Goal: Task Accomplishment & Management: Use online tool/utility

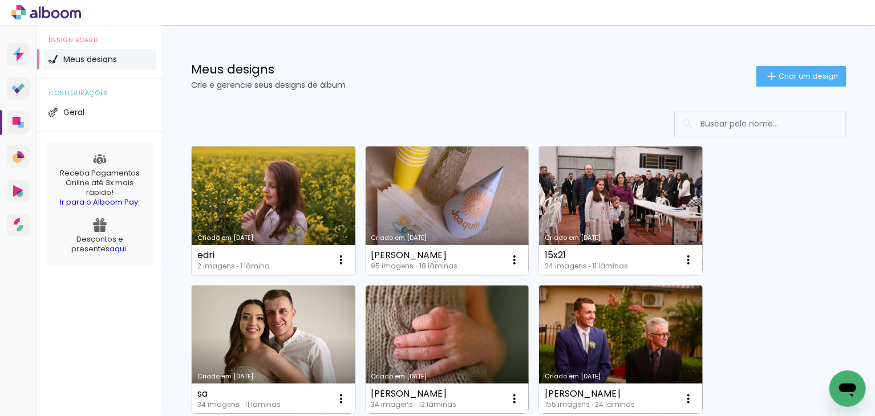
scroll to position [114, 0]
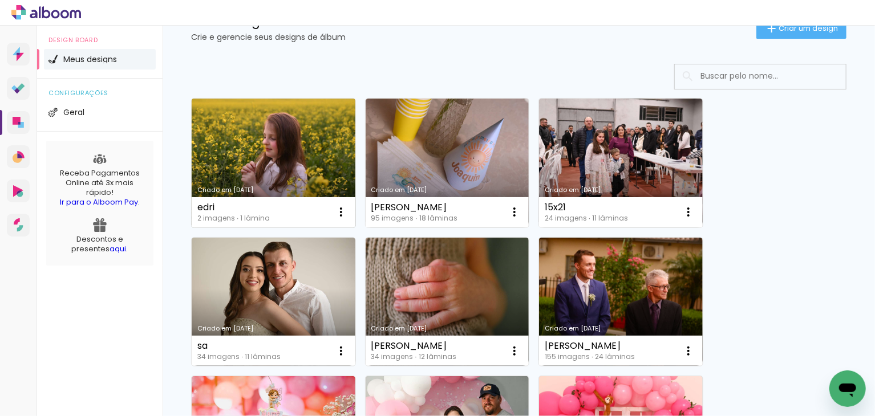
click at [219, 172] on link "Criado em [DATE]" at bounding box center [274, 163] width 164 height 129
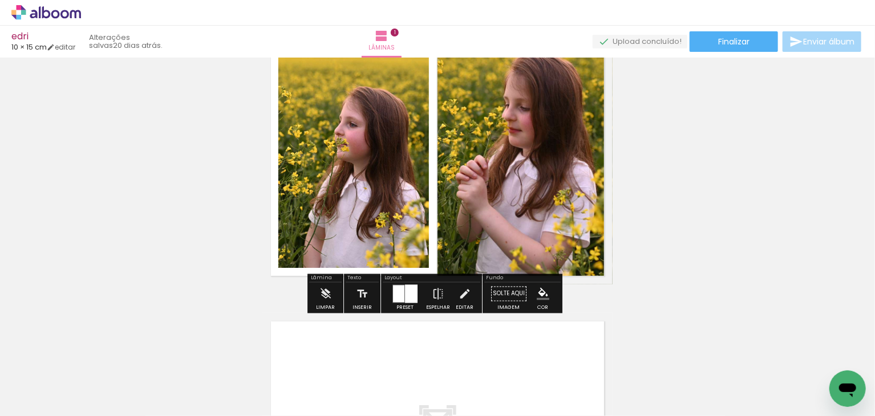
scroll to position [57, 0]
click at [327, 293] on iron-icon at bounding box center [325, 293] width 13 height 23
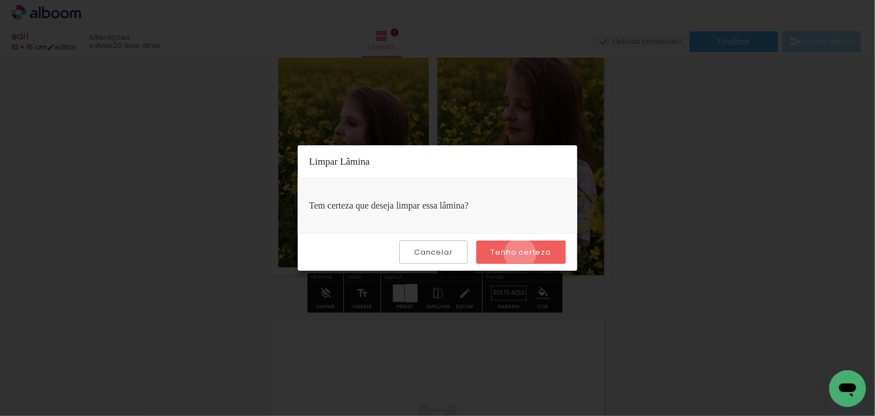
click at [0, 0] on slot "Tenho certeza" at bounding box center [0, 0] width 0 height 0
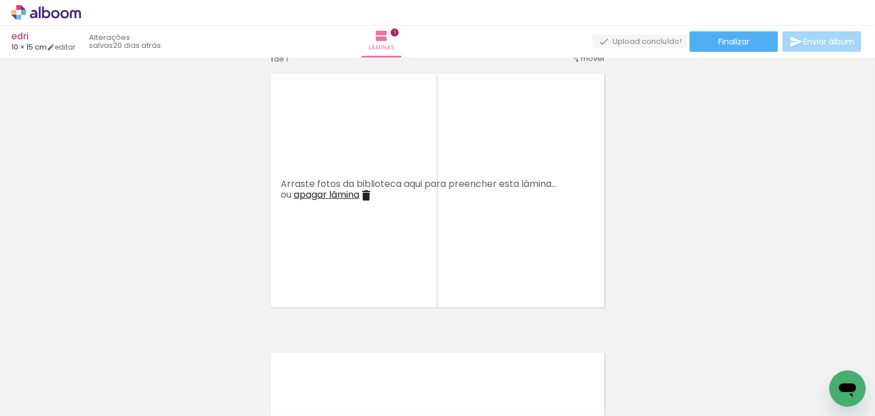
scroll to position [0, 0]
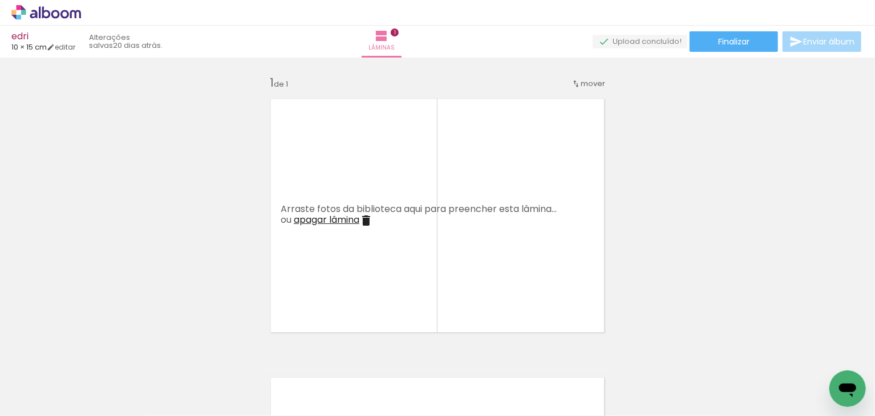
click at [96, 362] on paper-icon-button at bounding box center [89, 355] width 14 height 14
click at [93, 355] on iron-icon at bounding box center [89, 355] width 12 height 12
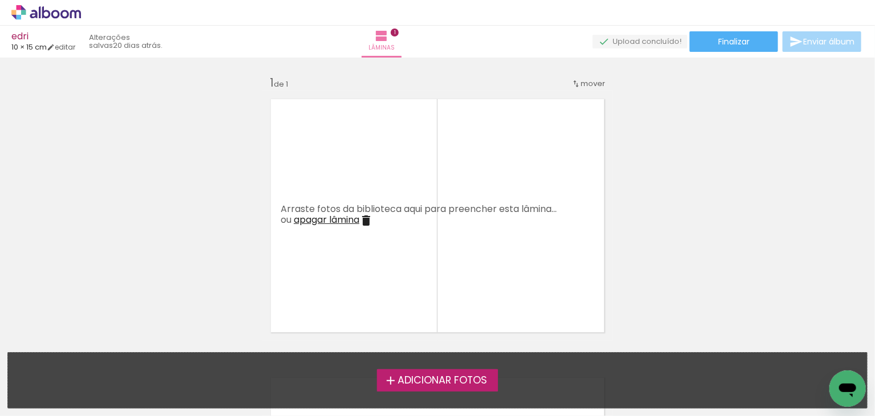
click at [404, 386] on span "Adicionar Fotos" at bounding box center [443, 381] width 90 height 10
click at [0, 0] on input "file" at bounding box center [0, 0] width 0 height 0
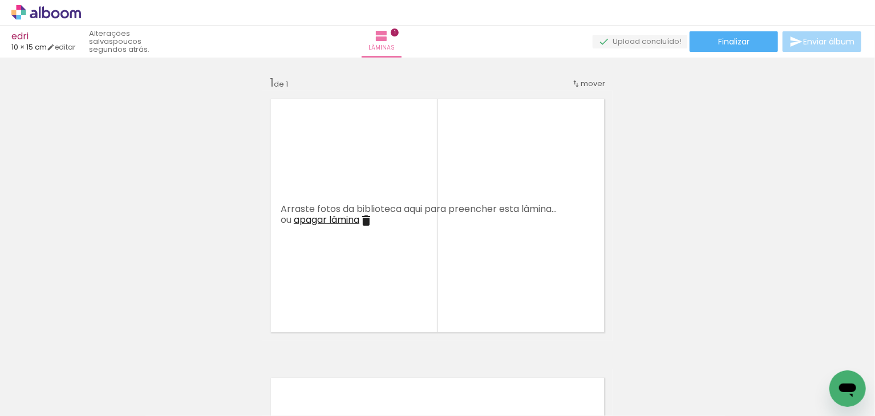
drag, startPoint x: 404, startPoint y: 386, endPoint x: 754, endPoint y: 380, distance: 349.2
click at [94, 380] on iron-horizontal-list at bounding box center [82, 380] width 23 height 71
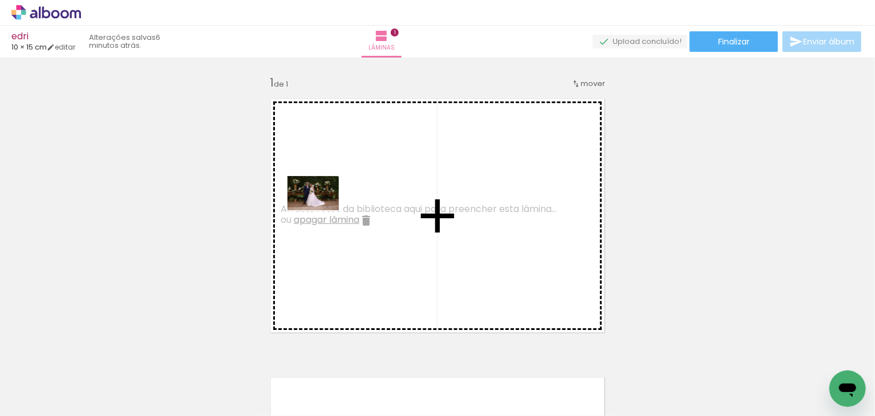
drag, startPoint x: 119, startPoint y: 377, endPoint x: 322, endPoint y: 210, distance: 262.7
click at [322, 210] on quentale-workspace at bounding box center [437, 208] width 875 height 416
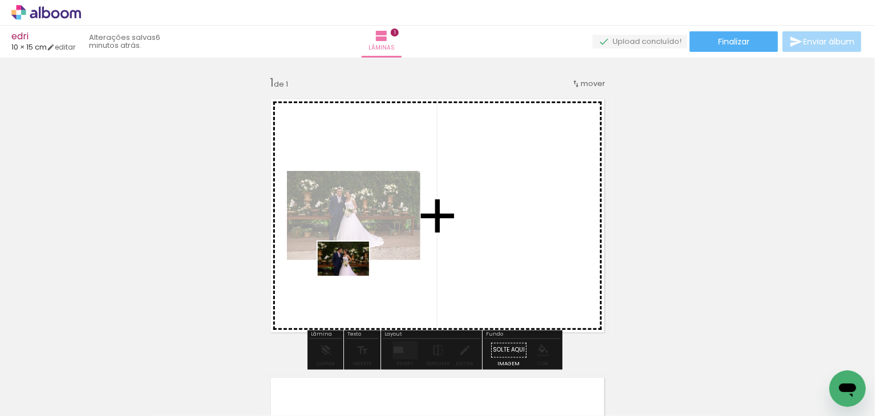
drag, startPoint x: 185, startPoint y: 382, endPoint x: 362, endPoint y: 268, distance: 210.5
click at [362, 268] on quentale-workspace at bounding box center [437, 208] width 875 height 416
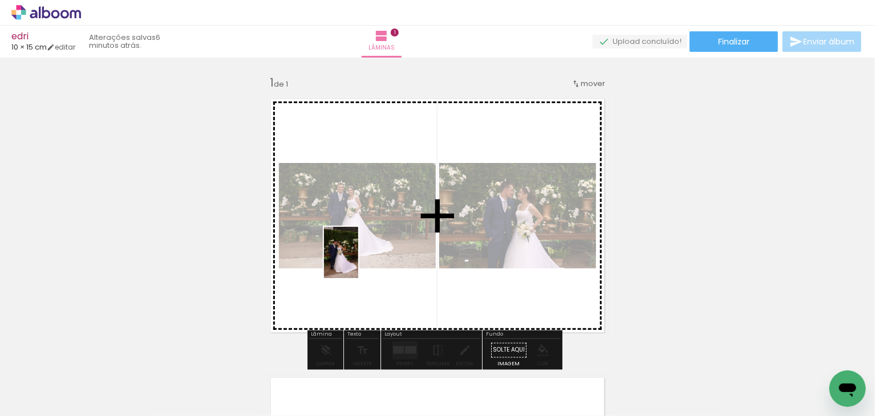
drag, startPoint x: 246, startPoint y: 372, endPoint x: 363, endPoint y: 258, distance: 163.0
click at [362, 258] on quentale-workspace at bounding box center [437, 208] width 875 height 416
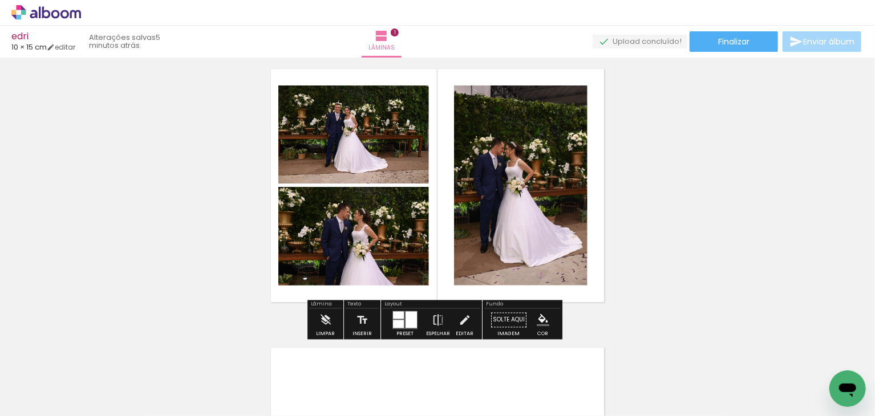
scroll to position [57, 0]
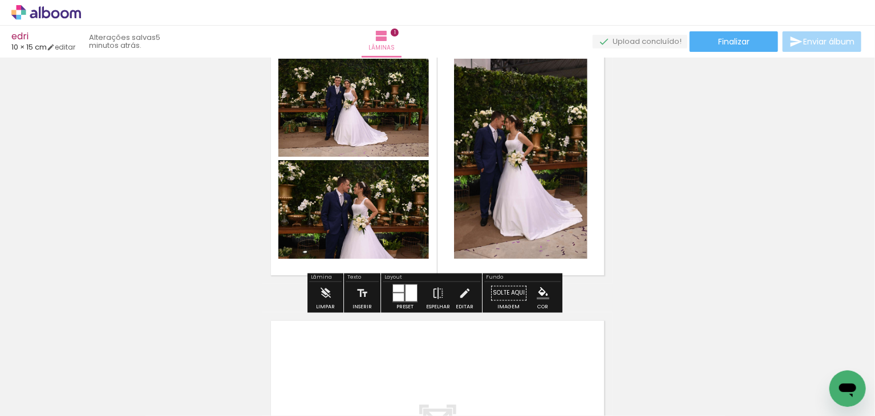
click at [406, 294] on div at bounding box center [411, 293] width 11 height 17
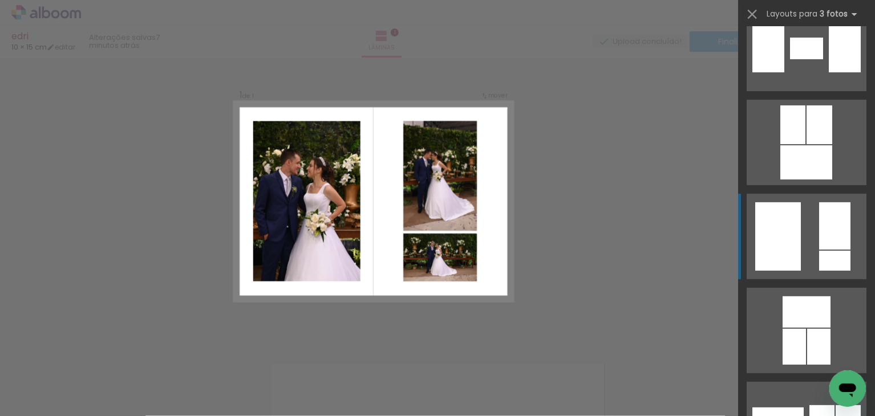
scroll to position [6788, 0]
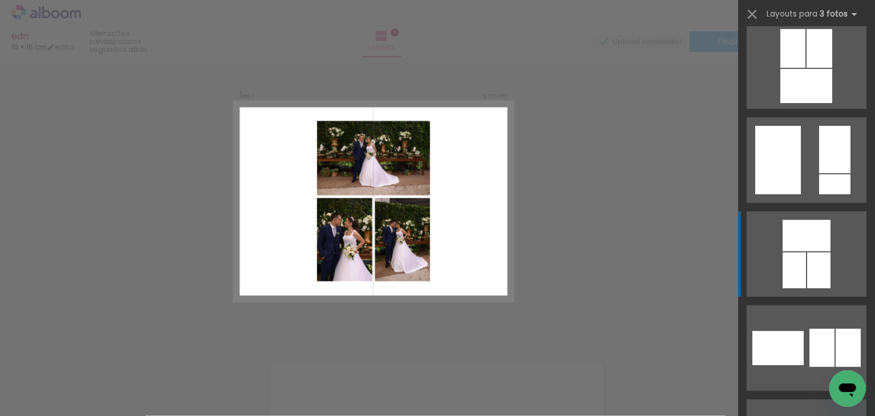
click at [802, 287] on quentale-layouter at bounding box center [807, 255] width 120 height 86
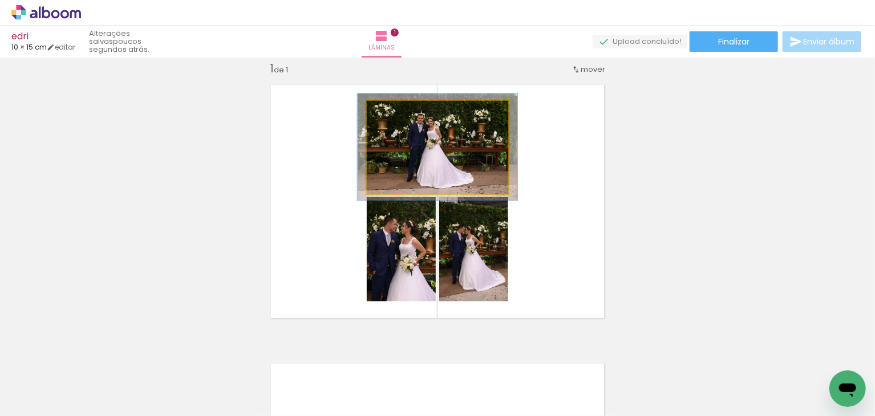
type paper-slider "113"
click at [397, 114] on div at bounding box center [399, 113] width 10 height 10
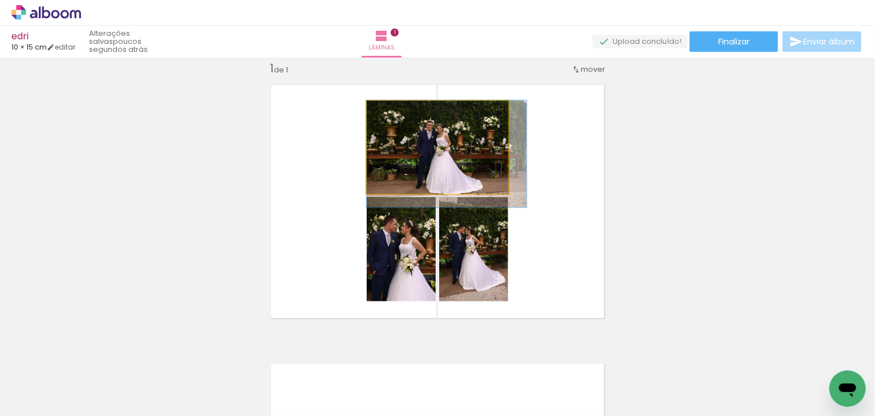
drag, startPoint x: 433, startPoint y: 149, endPoint x: 455, endPoint y: 160, distance: 25.0
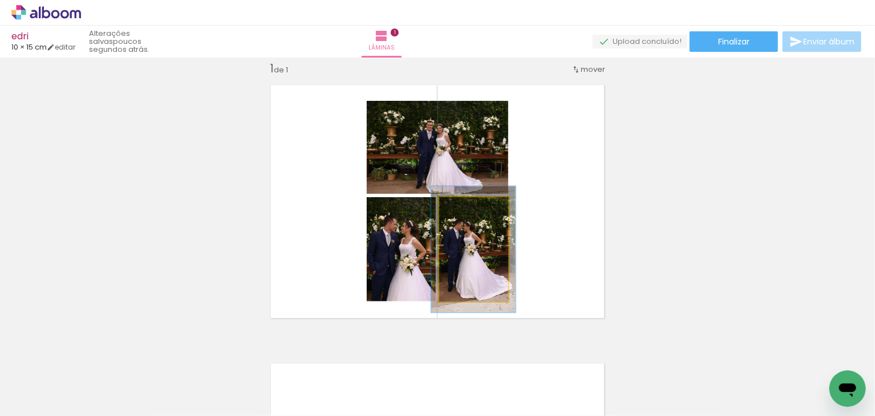
click at [467, 209] on div at bounding box center [469, 209] width 10 height 10
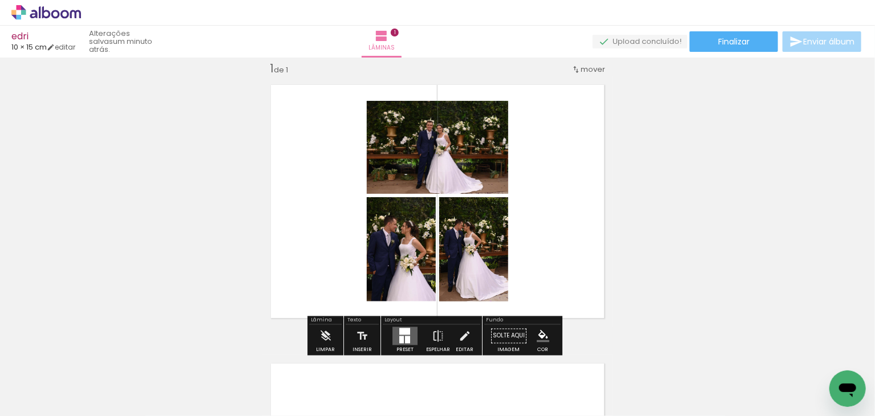
click at [412, 260] on quentale-photo at bounding box center [401, 249] width 69 height 104
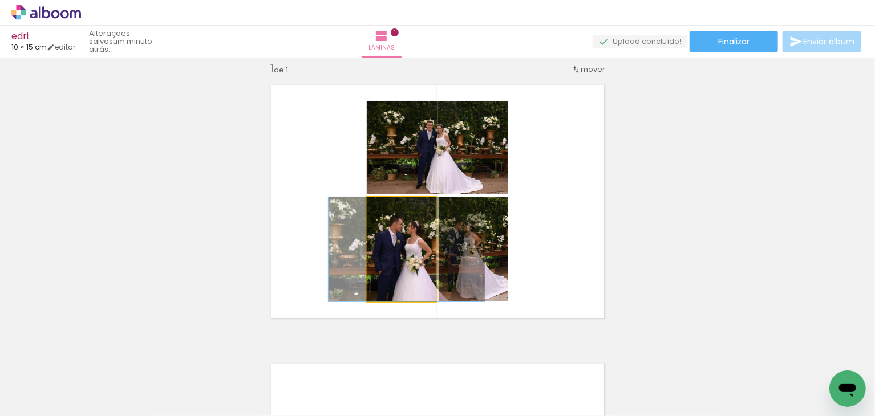
drag, startPoint x: 408, startPoint y: 281, endPoint x: 414, endPoint y: 280, distance: 5.7
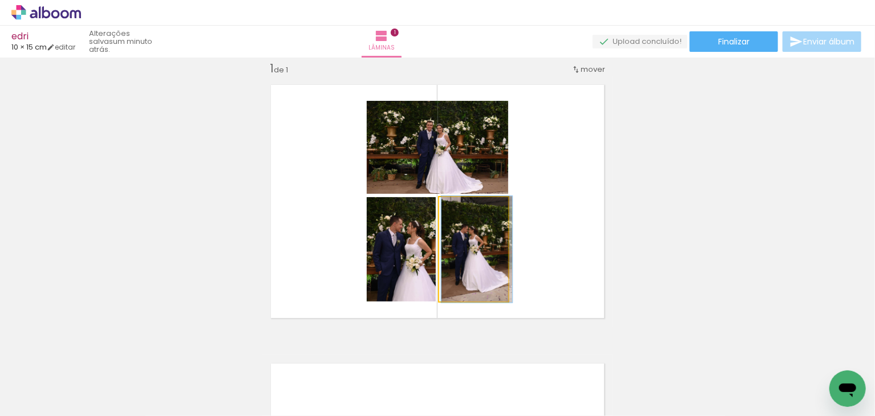
click at [465, 210] on div at bounding box center [464, 209] width 10 height 10
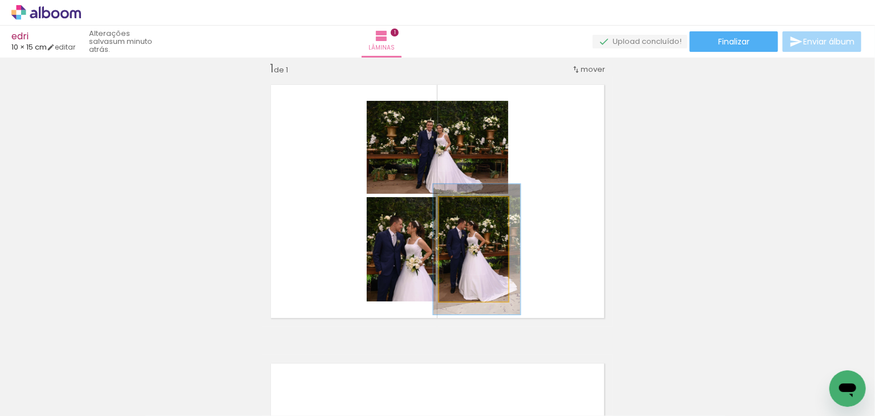
click at [470, 211] on div at bounding box center [471, 209] width 18 height 18
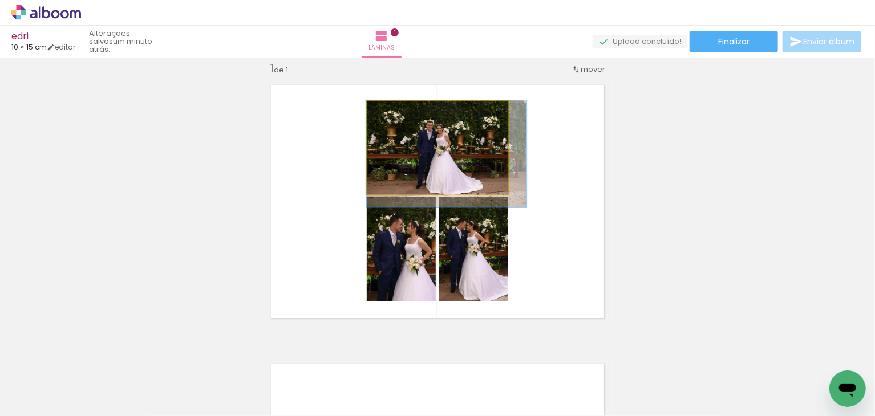
click at [473, 145] on quentale-photo at bounding box center [437, 147] width 141 height 93
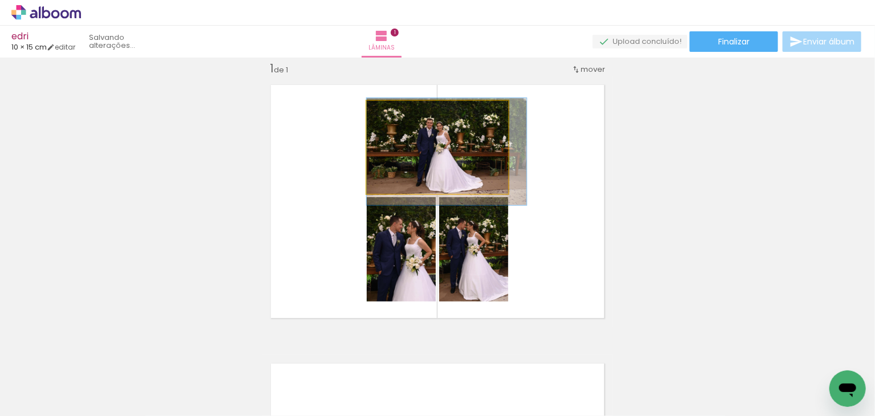
drag, startPoint x: 432, startPoint y: 161, endPoint x: 442, endPoint y: 159, distance: 10.0
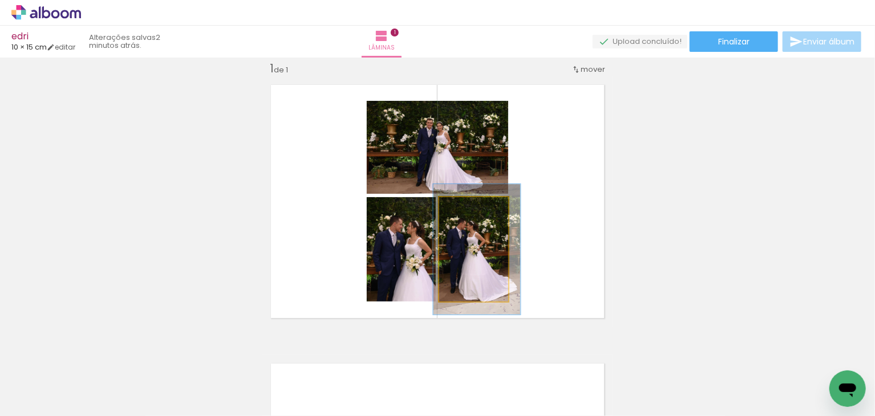
click at [477, 261] on quentale-photo at bounding box center [473, 249] width 69 height 104
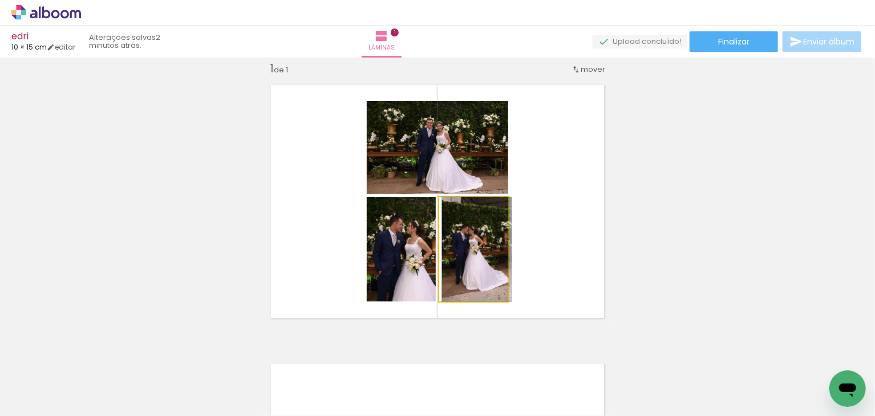
drag, startPoint x: 465, startPoint y: 209, endPoint x: 457, endPoint y: 207, distance: 8.3
click at [459, 207] on div at bounding box center [464, 209] width 10 height 10
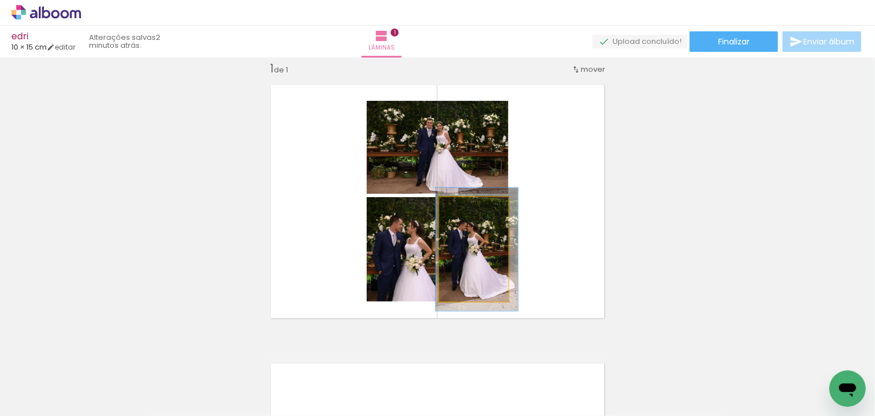
type paper-slider "118"
click at [465, 213] on div at bounding box center [468, 209] width 10 height 10
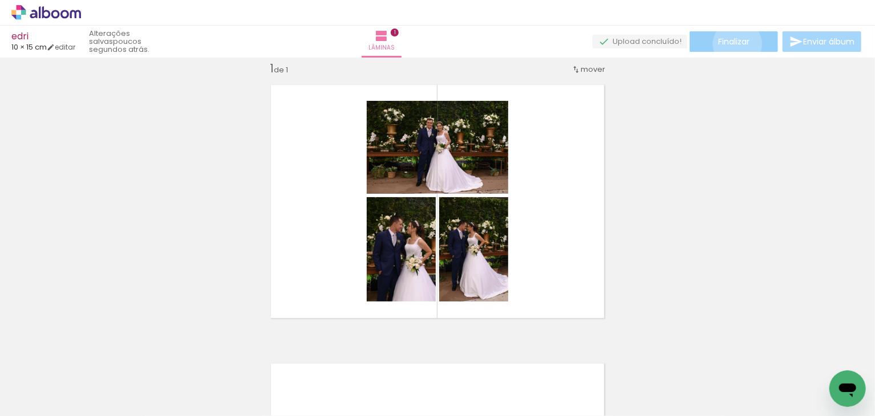
click at [734, 44] on span "Finalizar" at bounding box center [733, 42] width 31 height 8
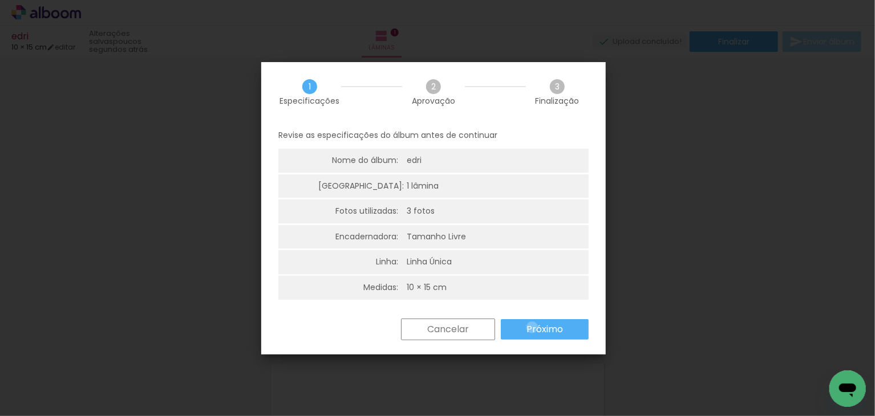
click at [0, 0] on slot "Próximo" at bounding box center [0, 0] width 0 height 0
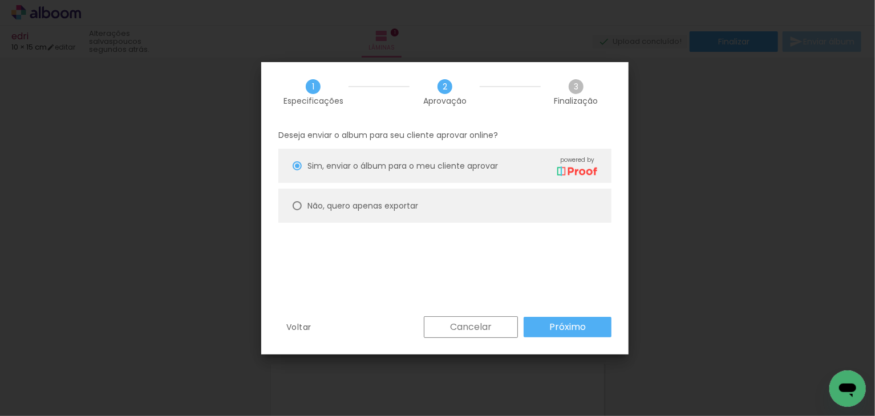
click at [0, 0] on slot "Não, quero apenas exportar" at bounding box center [0, 0] width 0 height 0
type paper-radio-button "on"
click at [0, 0] on slot "Próximo" at bounding box center [0, 0] width 0 height 0
type input "Alta, 300 DPI"
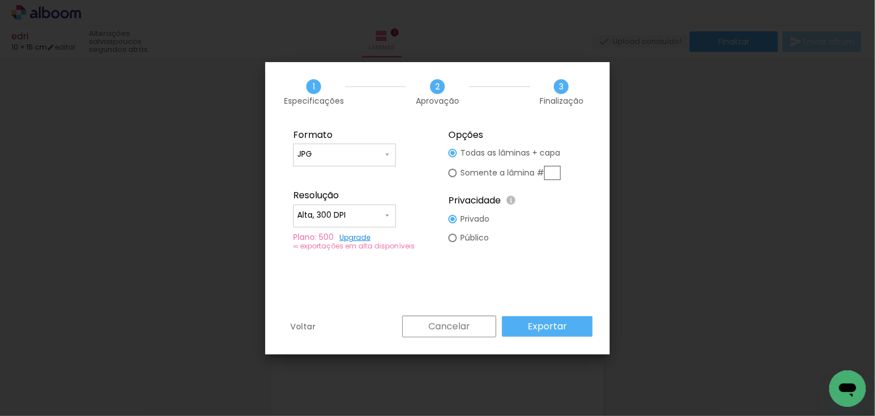
click at [0, 0] on slot "Exportar" at bounding box center [0, 0] width 0 height 0
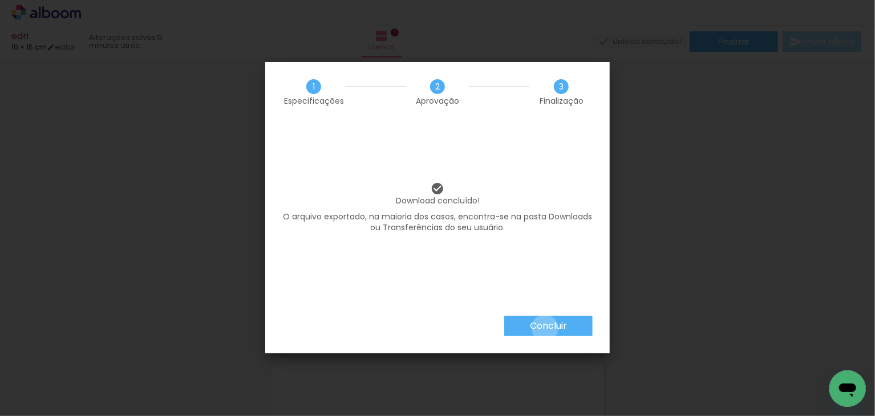
click at [0, 0] on slot "Concluir" at bounding box center [0, 0] width 0 height 0
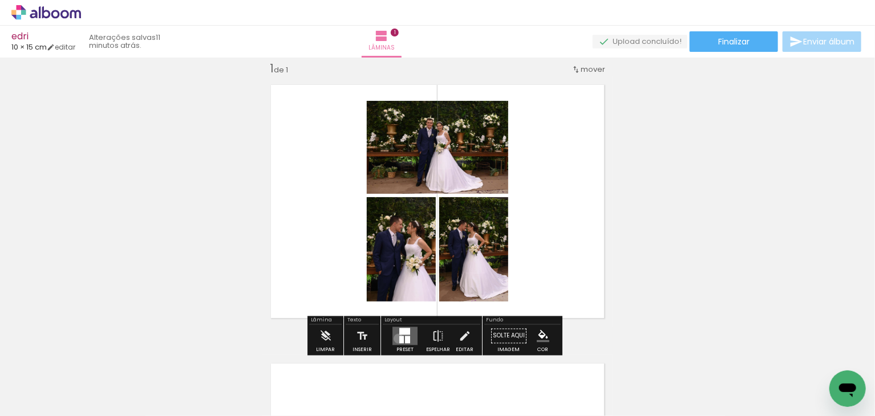
click at [396, 338] on quentale-layouter at bounding box center [404, 336] width 25 height 18
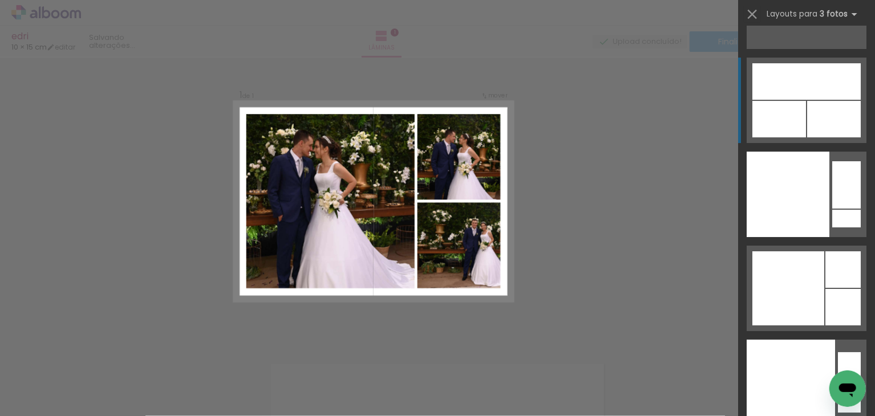
scroll to position [19572, 0]
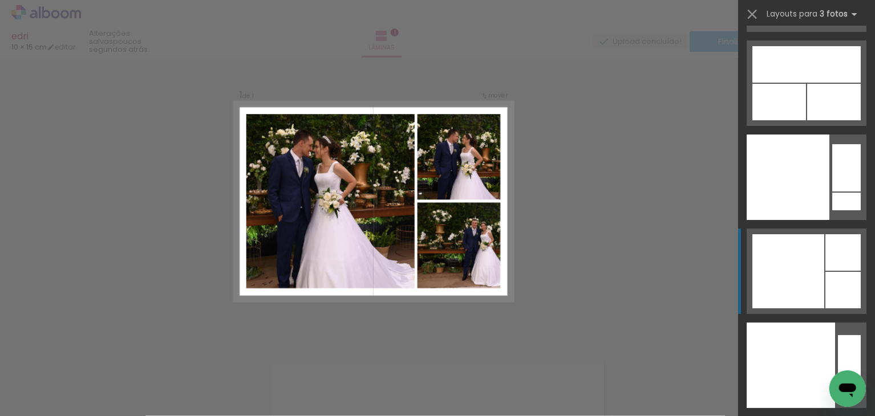
click at [805, 279] on div at bounding box center [788, 271] width 72 height 74
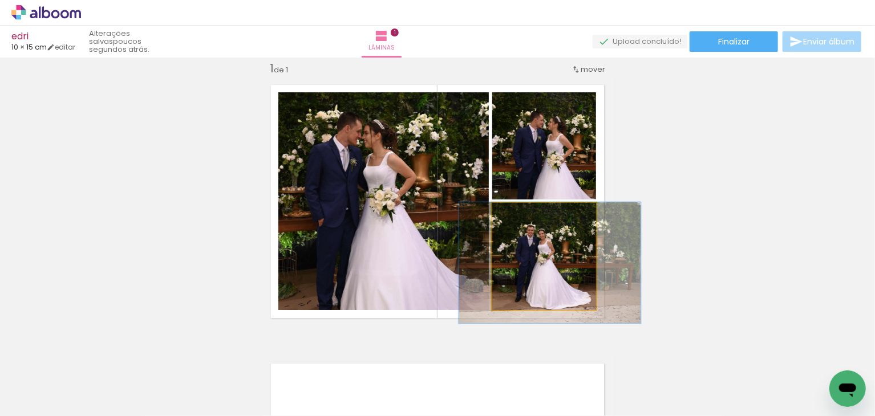
drag, startPoint x: 534, startPoint y: 239, endPoint x: 501, endPoint y: 241, distance: 33.1
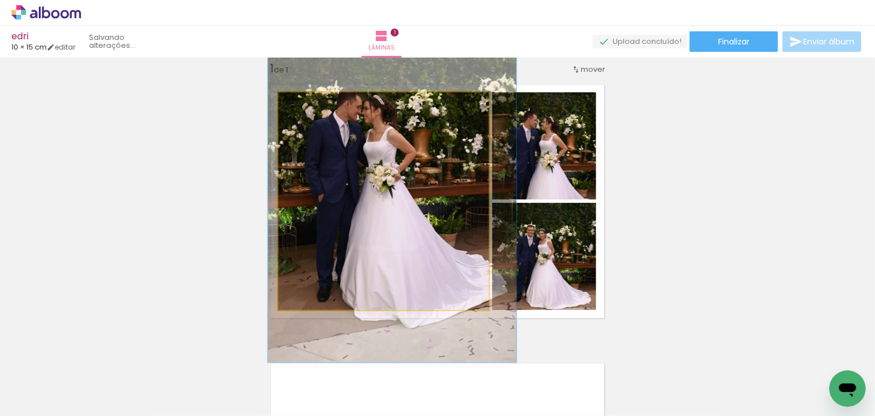
drag, startPoint x: 411, startPoint y: 240, endPoint x: 411, endPoint y: 215, distance: 24.5
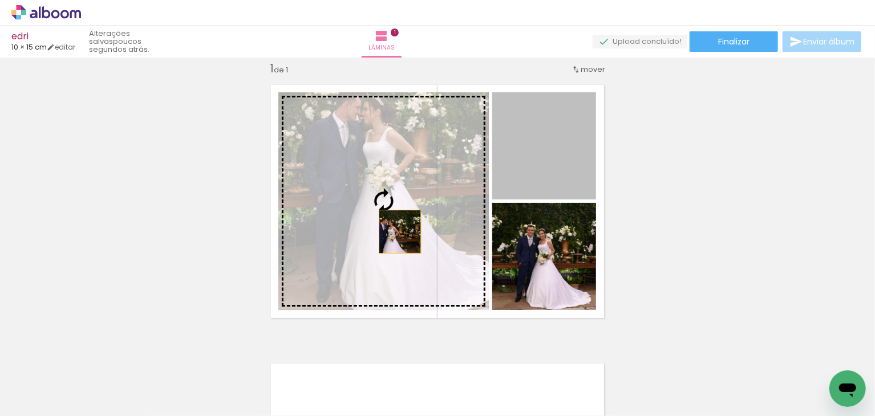
drag, startPoint x: 525, startPoint y: 175, endPoint x: 396, endPoint y: 232, distance: 141.5
click at [0, 0] on slot at bounding box center [0, 0] width 0 height 0
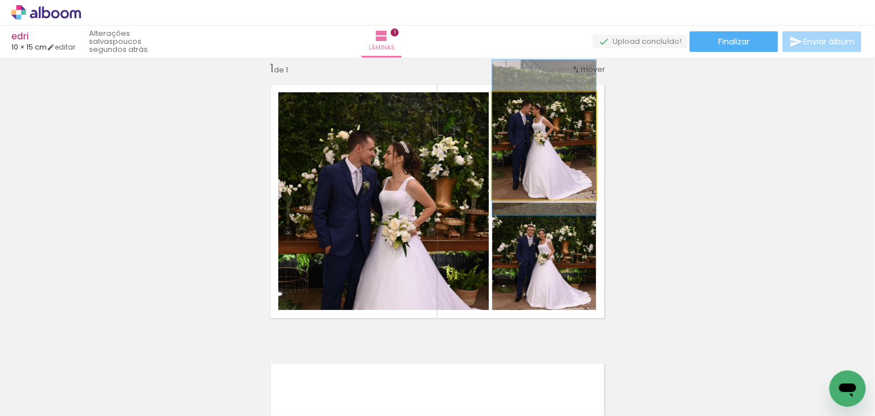
drag, startPoint x: 554, startPoint y: 161, endPoint x: 566, endPoint y: 153, distance: 14.4
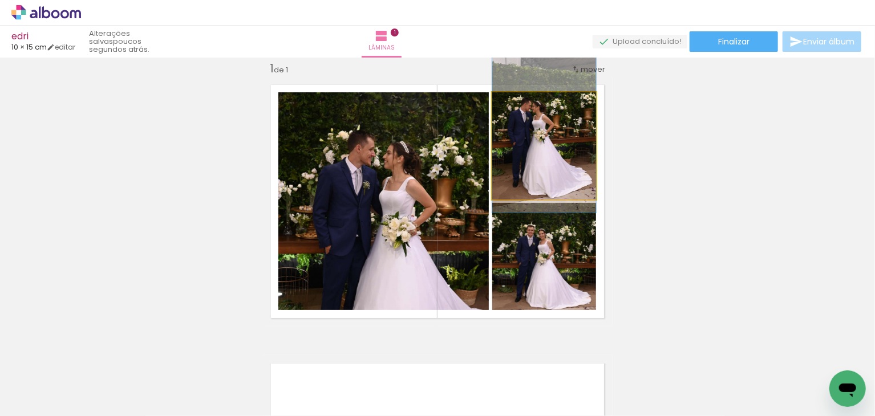
drag, startPoint x: 544, startPoint y: 173, endPoint x: 552, endPoint y: 171, distance: 8.5
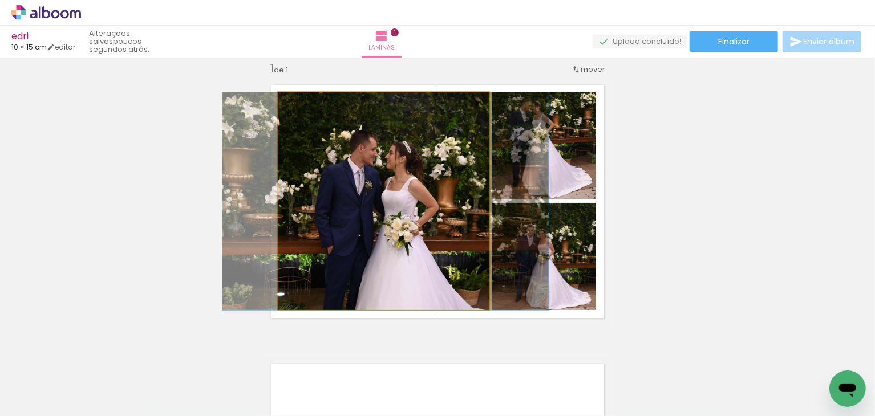
drag, startPoint x: 388, startPoint y: 225, endPoint x: 390, endPoint y: 204, distance: 21.8
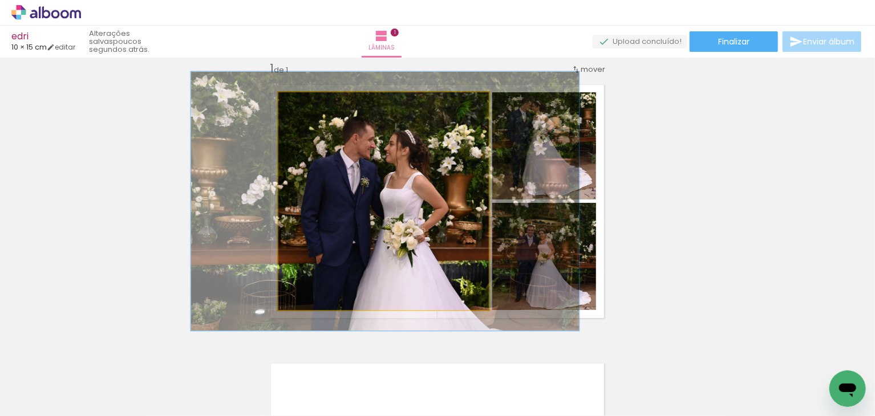
drag, startPoint x: 304, startPoint y: 106, endPoint x: 310, endPoint y: 107, distance: 6.4
type paper-slider "119"
click at [310, 107] on div at bounding box center [312, 104] width 10 height 10
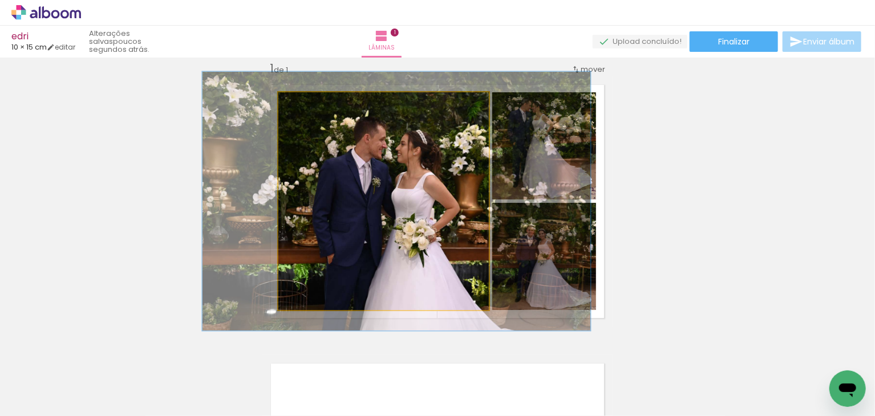
drag, startPoint x: 410, startPoint y: 224, endPoint x: 422, endPoint y: 224, distance: 11.4
click at [403, 272] on quentale-photo at bounding box center [383, 201] width 210 height 218
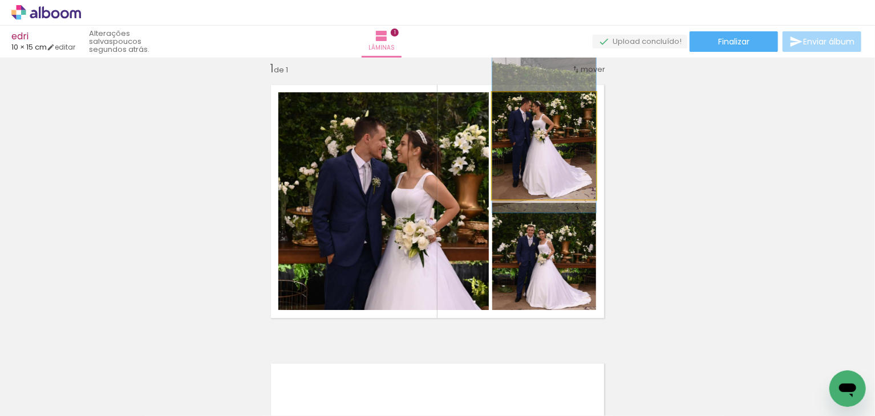
drag, startPoint x: 528, startPoint y: 169, endPoint x: 541, endPoint y: 169, distance: 13.1
drag, startPoint x: 535, startPoint y: 161, endPoint x: 544, endPoint y: 163, distance: 9.2
click at [536, 159] on quentale-photo at bounding box center [544, 145] width 104 height 107
drag, startPoint x: 516, startPoint y: 108, endPoint x: 505, endPoint y: 103, distance: 11.2
type paper-slider "100"
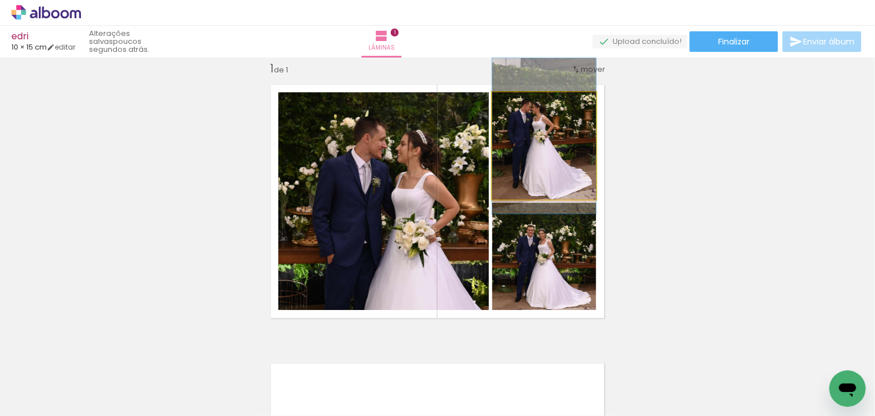
click at [510, 103] on div at bounding box center [519, 104] width 18 height 18
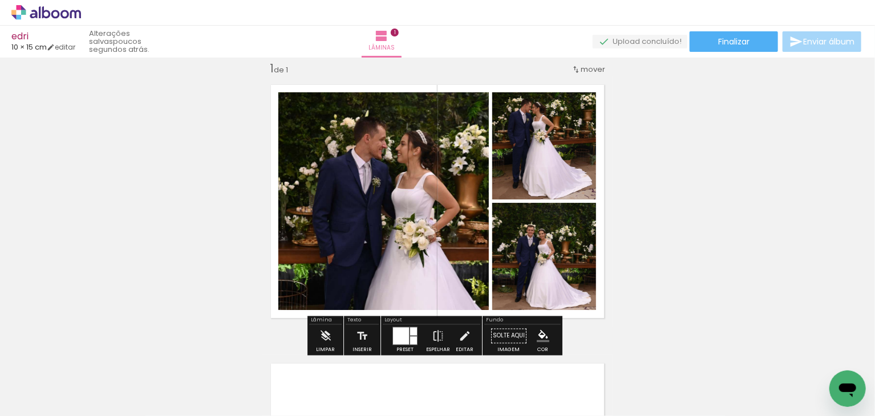
click at [552, 149] on quentale-photo at bounding box center [544, 145] width 104 height 107
click at [575, 248] on quentale-photo at bounding box center [544, 256] width 104 height 107
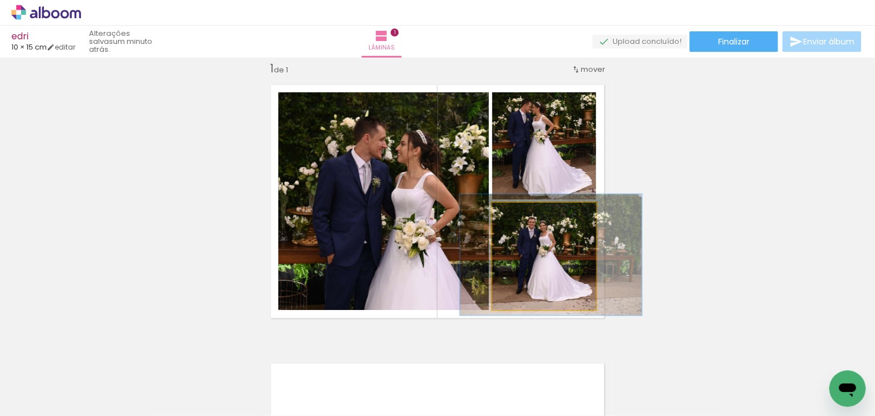
drag, startPoint x: 553, startPoint y: 254, endPoint x: 554, endPoint y: 246, distance: 8.1
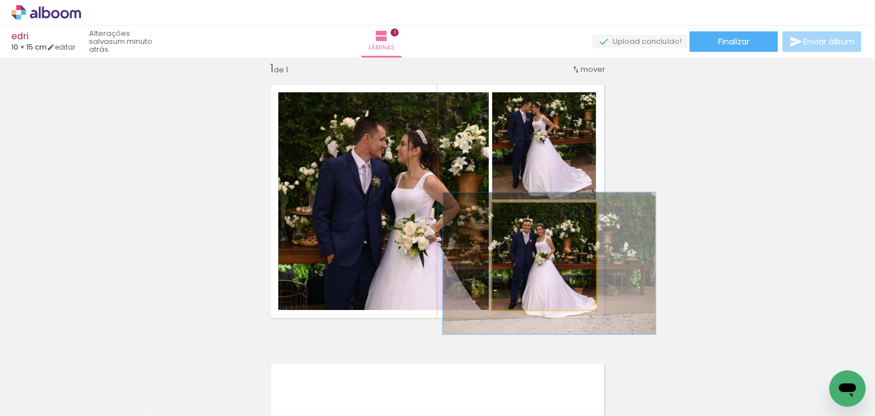
drag, startPoint x: 525, startPoint y: 213, endPoint x: 534, endPoint y: 216, distance: 9.2
click at [534, 216] on div at bounding box center [533, 215] width 18 height 18
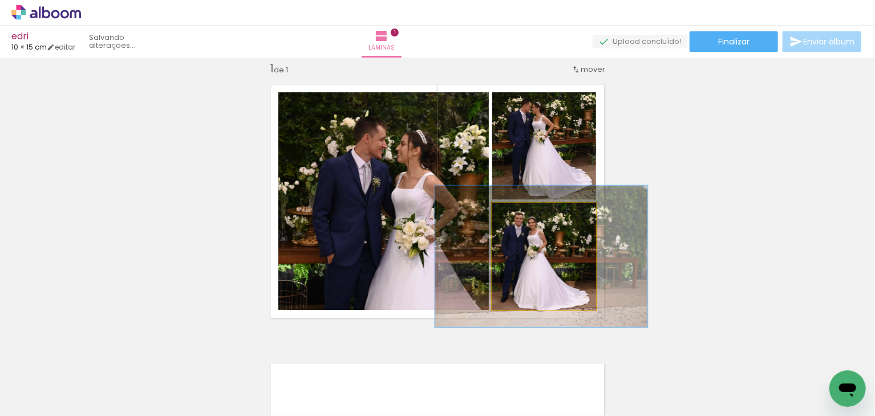
drag, startPoint x: 545, startPoint y: 271, endPoint x: 537, endPoint y: 265, distance: 9.8
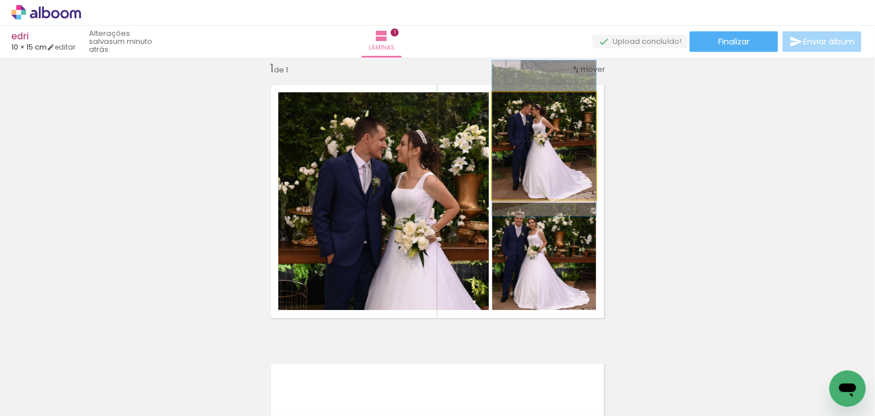
drag, startPoint x: 535, startPoint y: 167, endPoint x: 550, endPoint y: 169, distance: 15.6
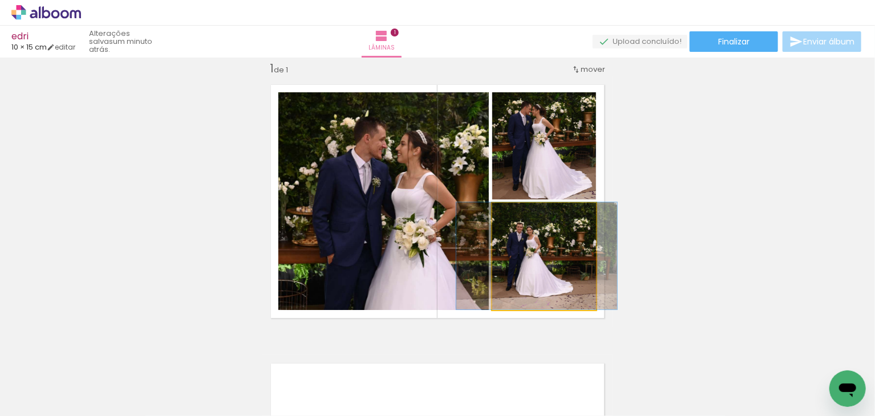
drag, startPoint x: 530, startPoint y: 216, endPoint x: 509, endPoint y: 216, distance: 21.1
click at [510, 216] on div at bounding box center [519, 215] width 18 height 18
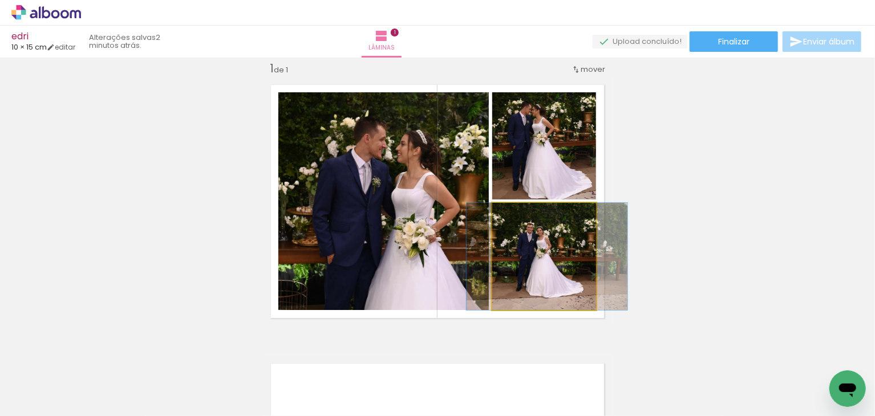
drag, startPoint x: 541, startPoint y: 269, endPoint x: 552, endPoint y: 269, distance: 10.3
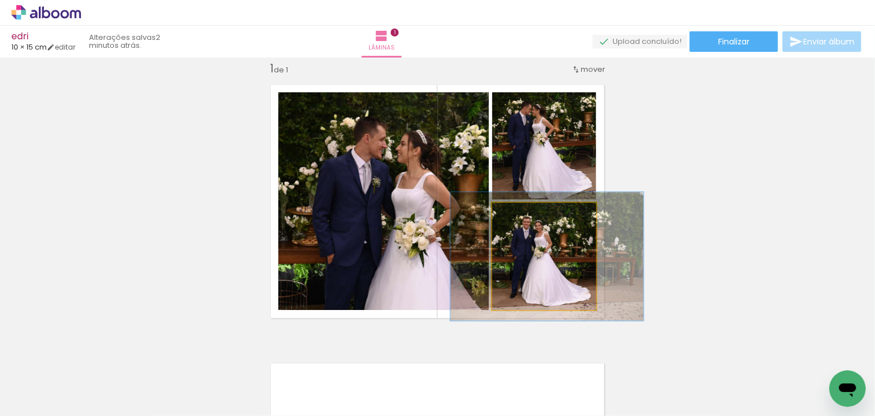
drag, startPoint x: 516, startPoint y: 216, endPoint x: 524, endPoint y: 220, distance: 8.9
click at [524, 220] on div at bounding box center [527, 215] width 10 height 10
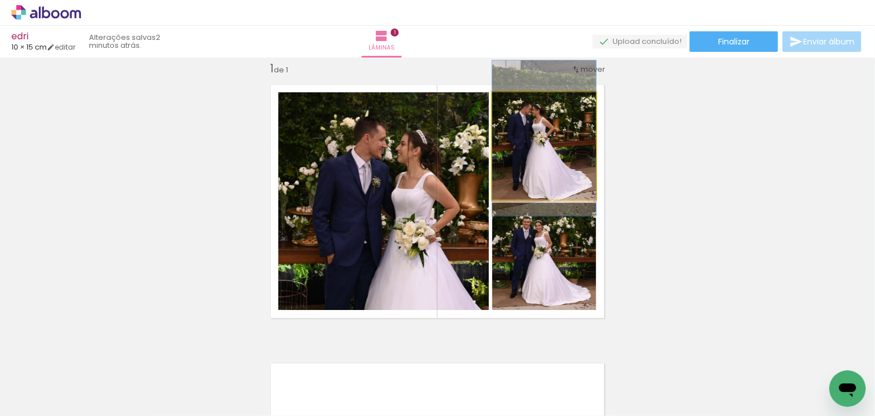
click at [564, 169] on quentale-photo at bounding box center [544, 145] width 104 height 107
drag, startPoint x: 518, startPoint y: 106, endPoint x: 509, endPoint y: 105, distance: 9.1
click at [510, 106] on div at bounding box center [519, 104] width 18 height 18
click at [514, 104] on div at bounding box center [519, 104] width 10 height 10
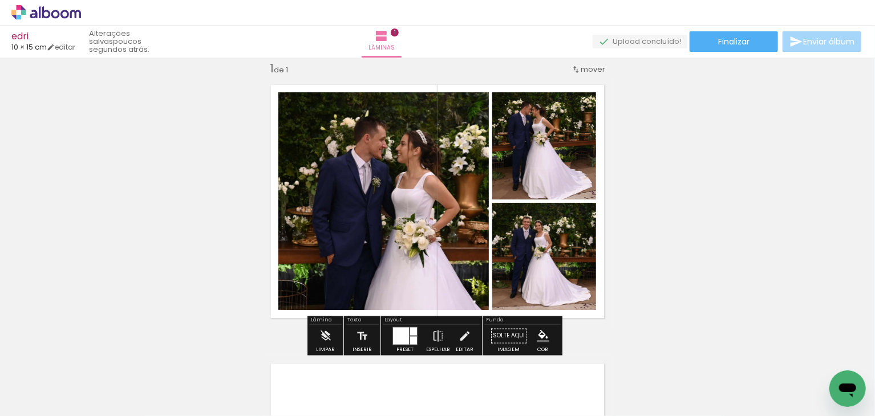
click at [641, 174] on div "Inserir lâmina 1 de 1" at bounding box center [437, 326] width 875 height 558
click at [399, 334] on div at bounding box center [401, 336] width 16 height 17
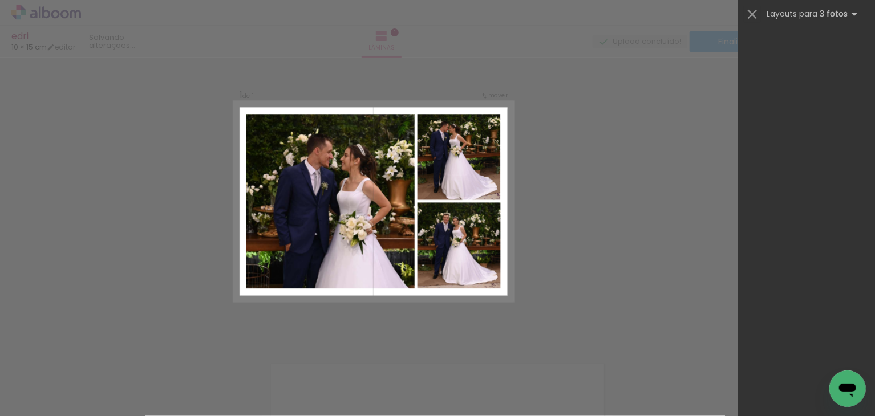
scroll to position [0, 0]
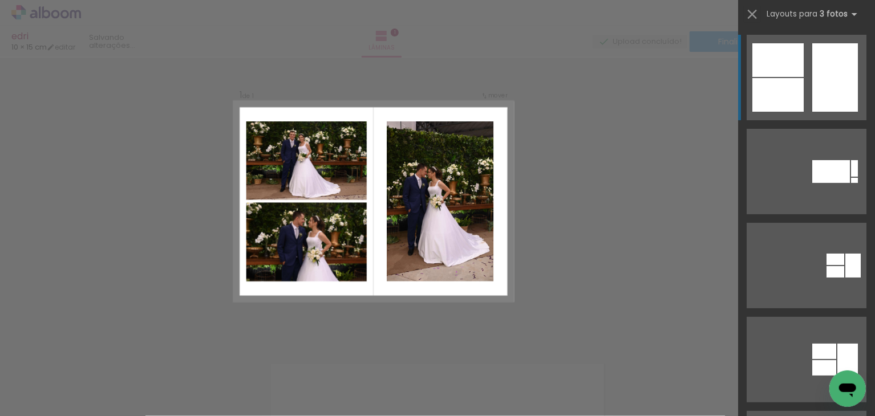
click at [799, 62] on div at bounding box center [777, 60] width 51 height 34
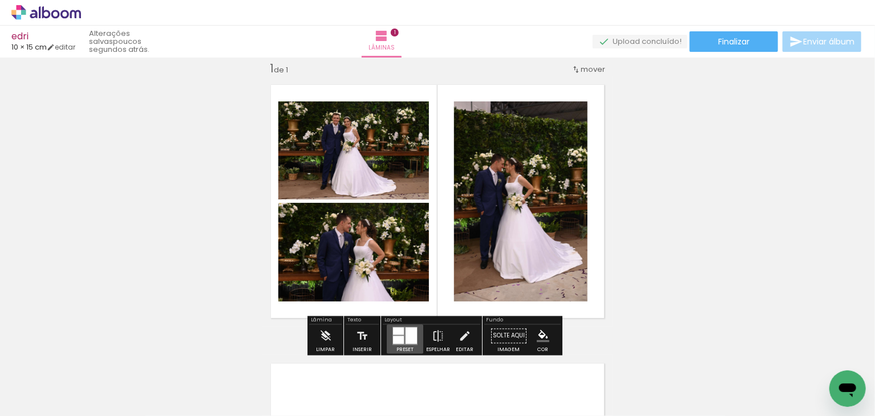
click at [413, 338] on div at bounding box center [411, 336] width 11 height 17
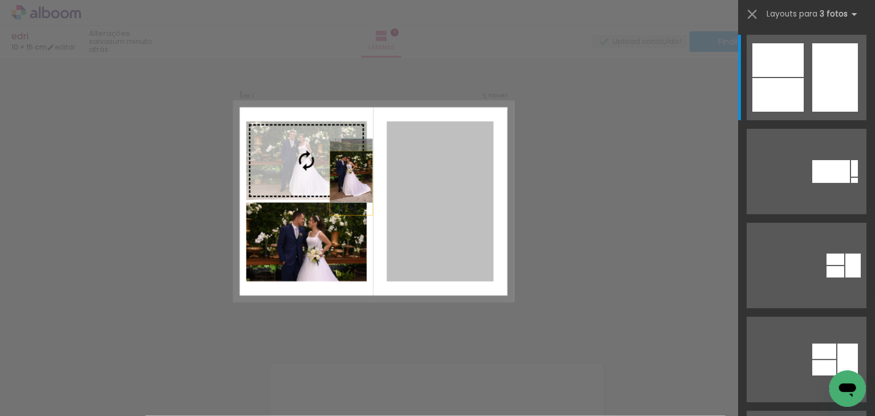
drag, startPoint x: 409, startPoint y: 244, endPoint x: 304, endPoint y: 179, distance: 123.5
click at [0, 0] on slot at bounding box center [0, 0] width 0 height 0
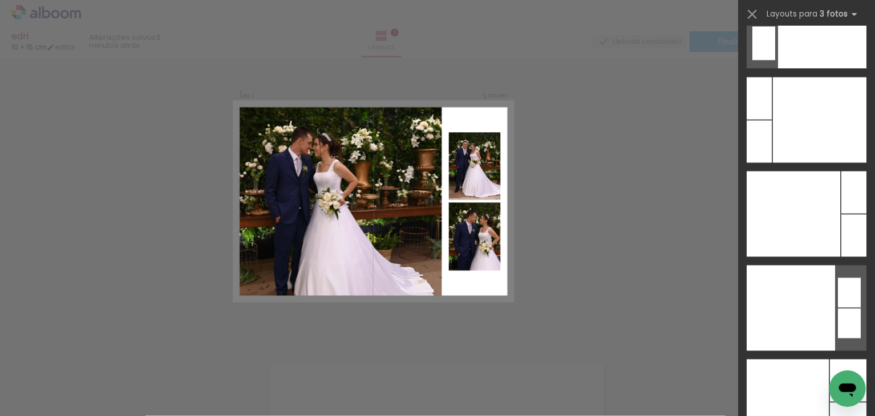
scroll to position [16543, 0]
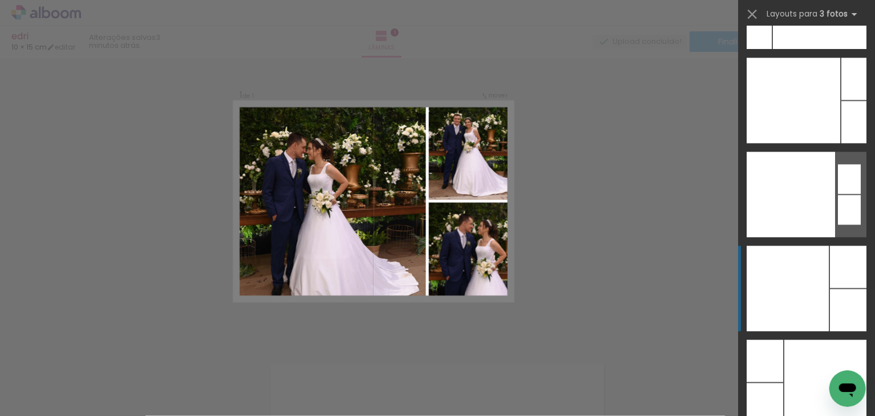
click at [778, 284] on div at bounding box center [788, 289] width 82 height 86
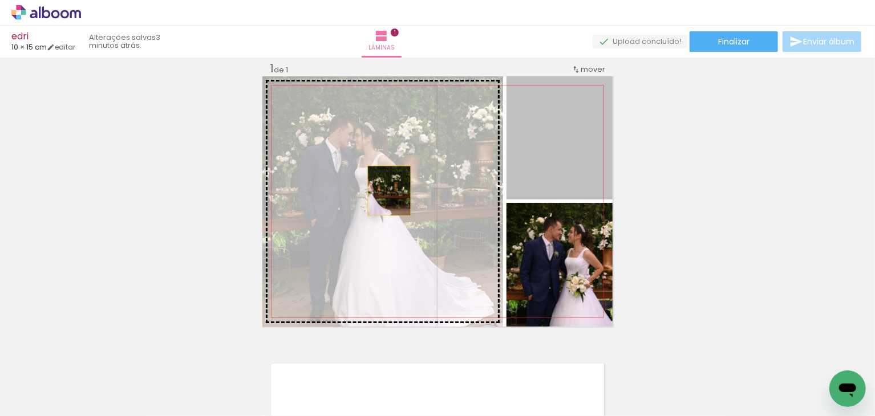
drag, startPoint x: 562, startPoint y: 155, endPoint x: 383, endPoint y: 192, distance: 183.4
click at [0, 0] on slot at bounding box center [0, 0] width 0 height 0
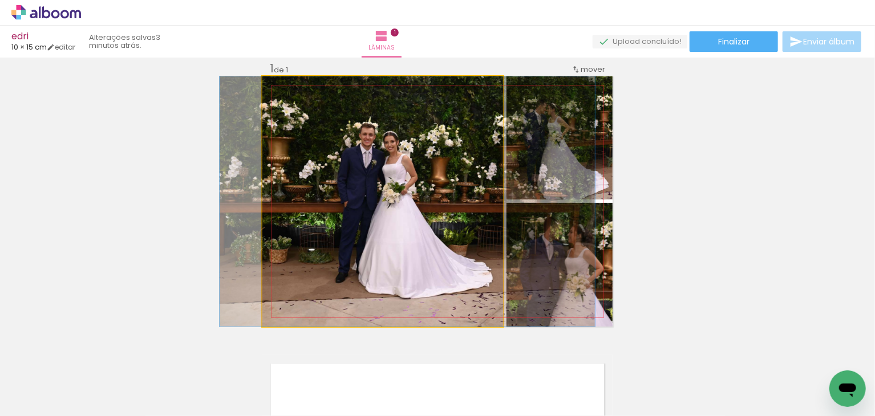
drag, startPoint x: 381, startPoint y: 217, endPoint x: 406, endPoint y: 254, distance: 44.0
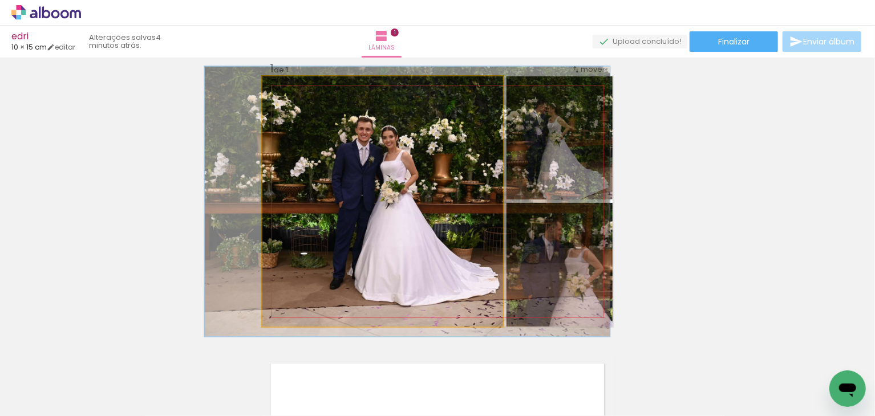
drag, startPoint x: 287, startPoint y: 92, endPoint x: 290, endPoint y: 86, distance: 7.1
type paper-slider "108"
click at [290, 86] on div at bounding box center [293, 88] width 18 height 18
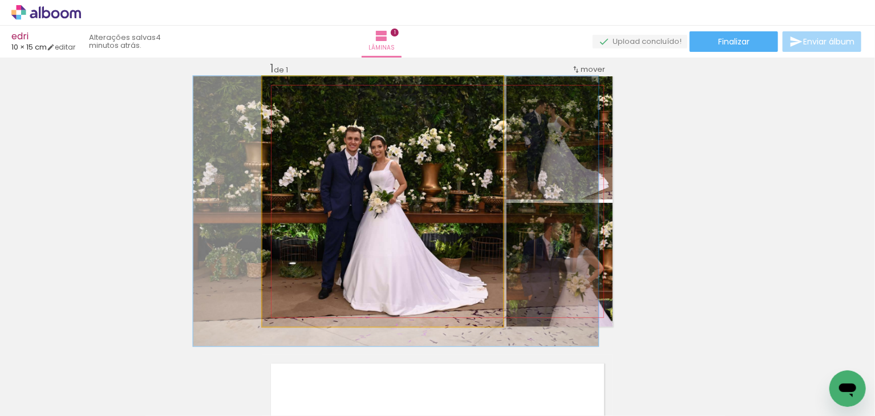
drag, startPoint x: 416, startPoint y: 212, endPoint x: 406, endPoint y: 220, distance: 12.7
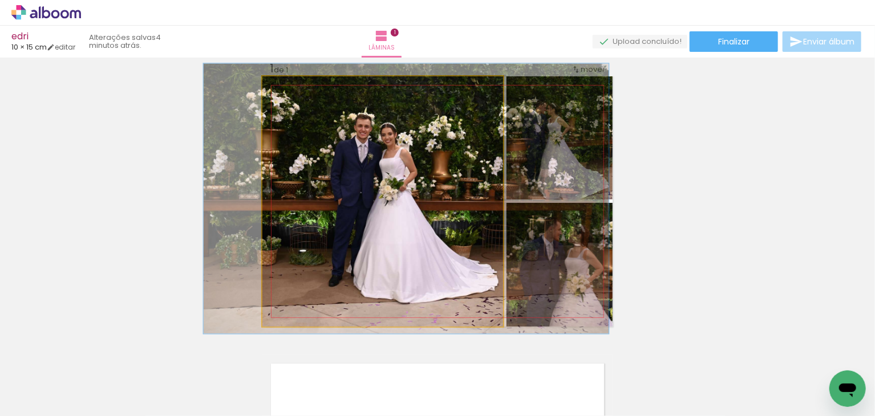
drag, startPoint x: 394, startPoint y: 191, endPoint x: 404, endPoint y: 178, distance: 16.2
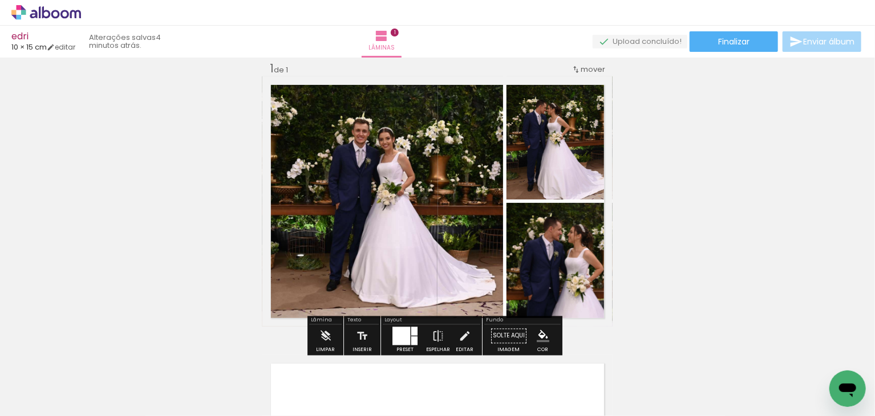
click at [564, 176] on quentale-photo at bounding box center [560, 137] width 106 height 123
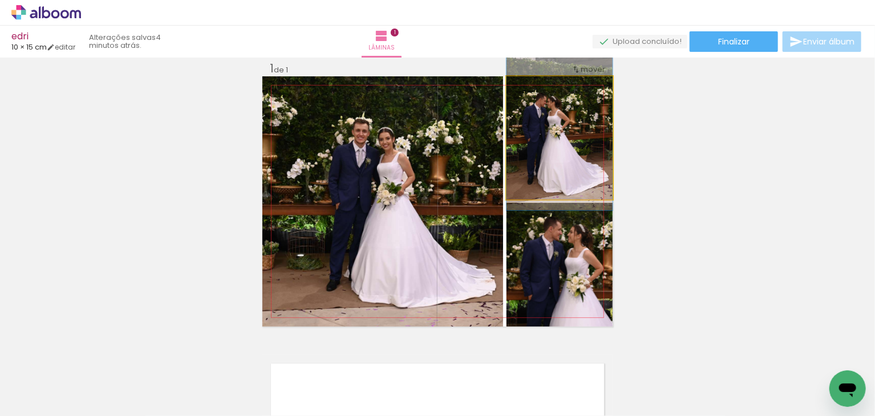
drag, startPoint x: 556, startPoint y: 143, endPoint x: 552, endPoint y: 136, distance: 7.7
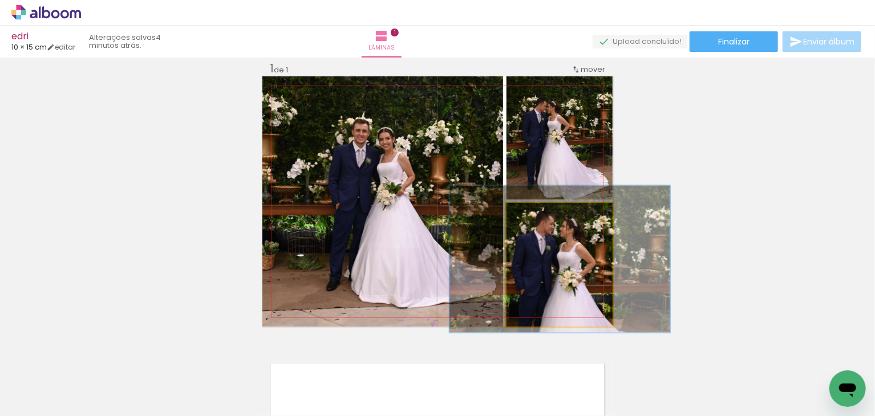
drag, startPoint x: 570, startPoint y: 258, endPoint x: 564, endPoint y: 254, distance: 7.9
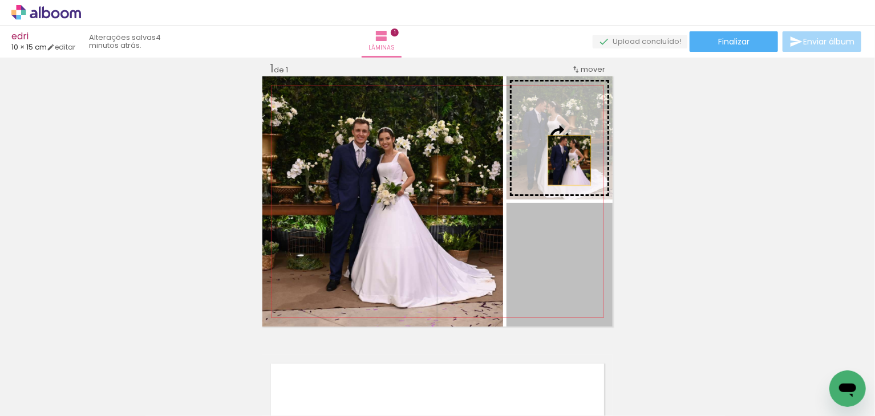
drag, startPoint x: 570, startPoint y: 278, endPoint x: 565, endPoint y: 160, distance: 117.6
click at [0, 0] on slot at bounding box center [0, 0] width 0 height 0
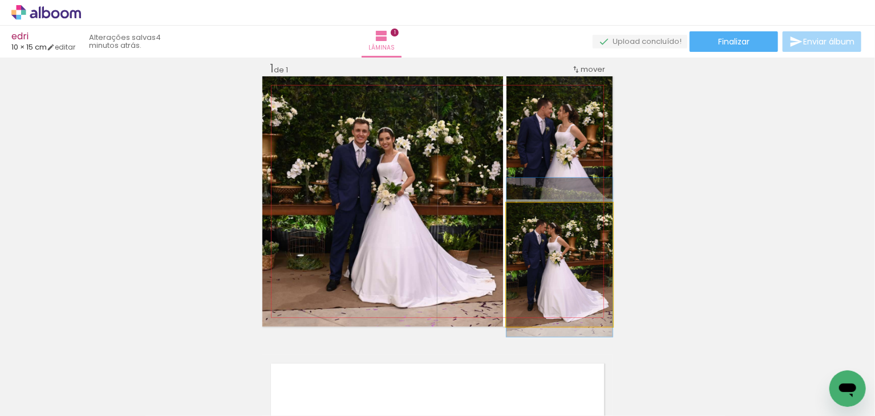
drag, startPoint x: 551, startPoint y: 272, endPoint x: 549, endPoint y: 265, distance: 7.6
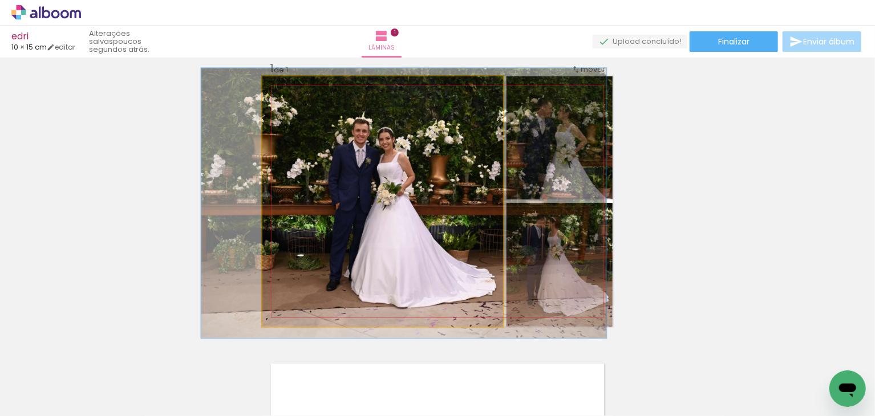
click at [329, 276] on quentale-photo at bounding box center [382, 201] width 241 height 250
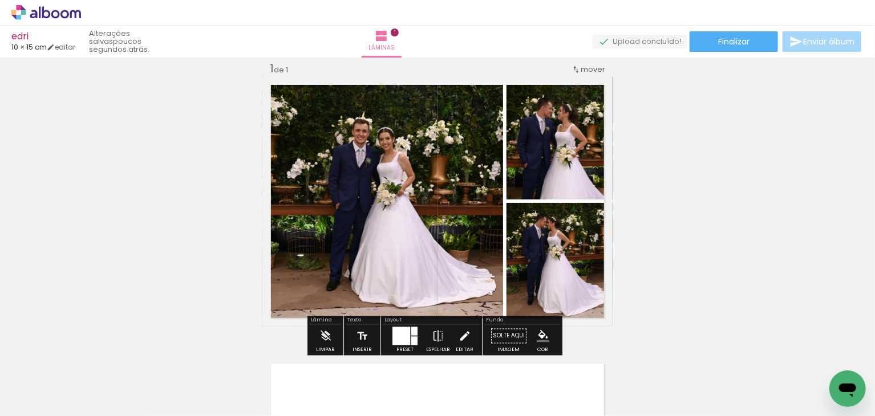
click at [463, 338] on iron-icon at bounding box center [465, 336] width 13 height 23
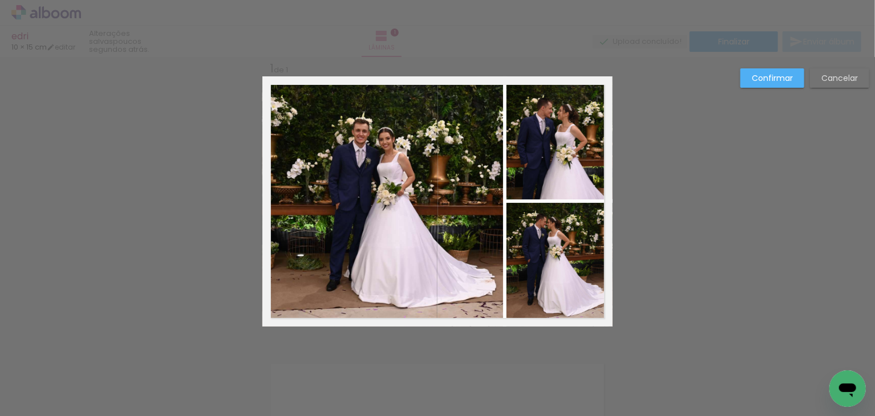
drag, startPoint x: 840, startPoint y: 80, endPoint x: 833, endPoint y: 82, distance: 7.6
click at [0, 0] on slot "Cancelar" at bounding box center [0, 0] width 0 height 0
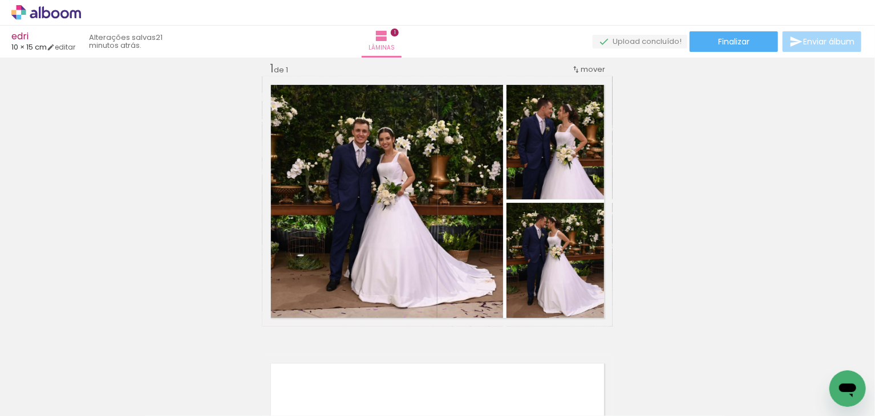
click at [90, 358] on iron-icon at bounding box center [89, 355] width 12 height 12
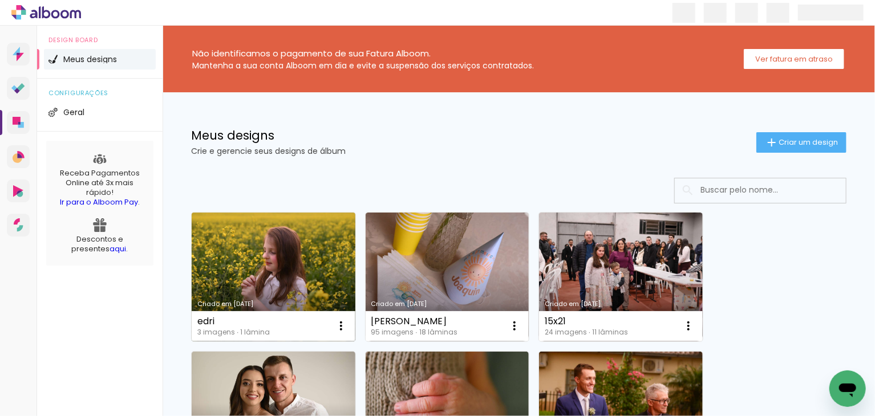
click at [244, 295] on link "Criado em [DATE]" at bounding box center [274, 277] width 164 height 129
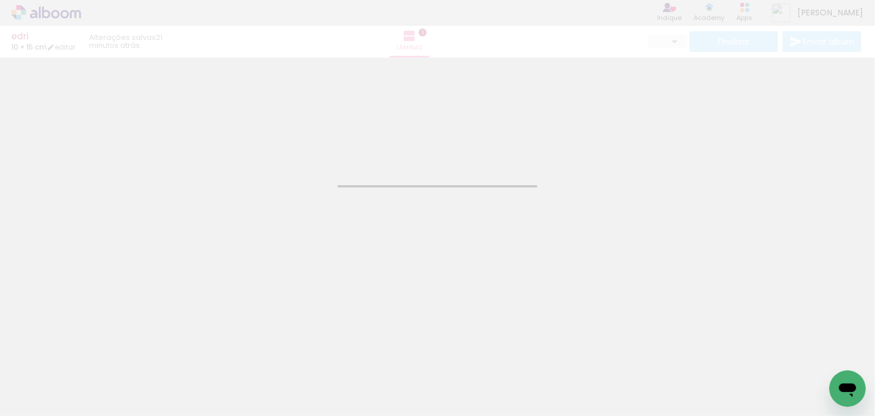
click at [94, 385] on iron-horizontal-list at bounding box center [82, 380] width 23 height 71
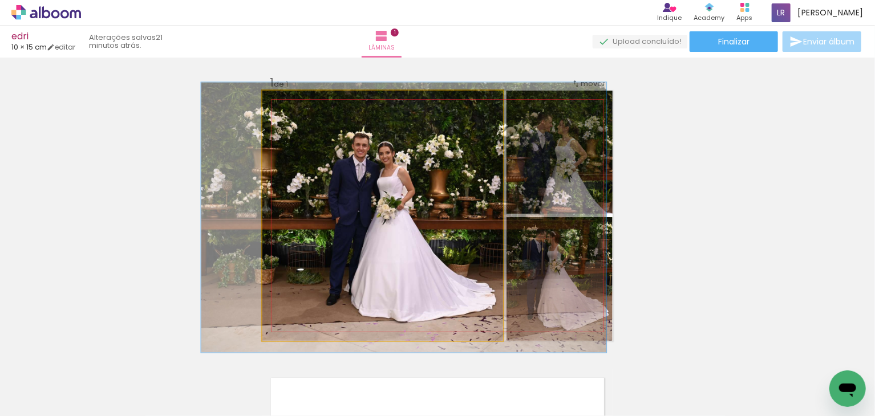
click at [317, 292] on quentale-photo at bounding box center [382, 216] width 241 height 250
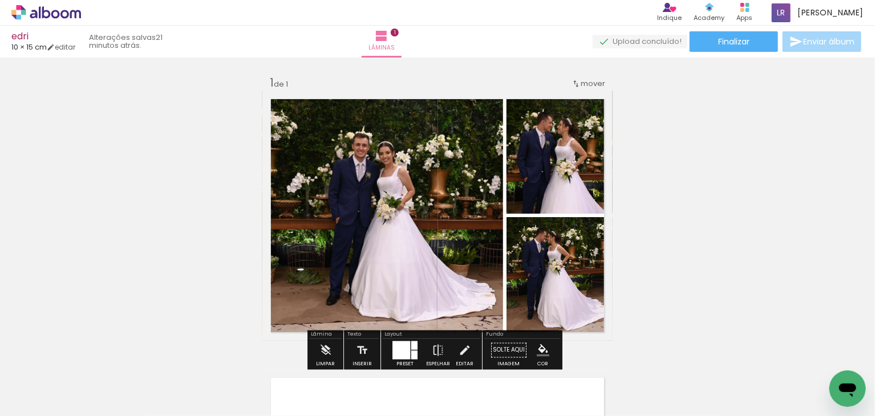
click at [157, 361] on paper-icon-button at bounding box center [153, 355] width 14 height 14
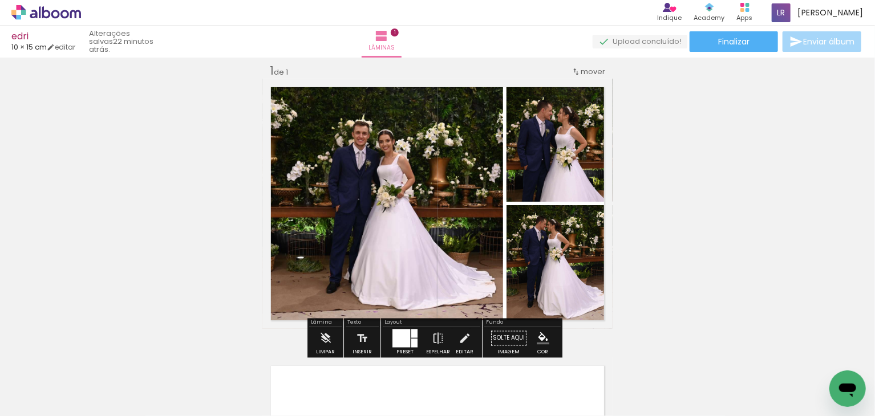
scroll to position [14, 0]
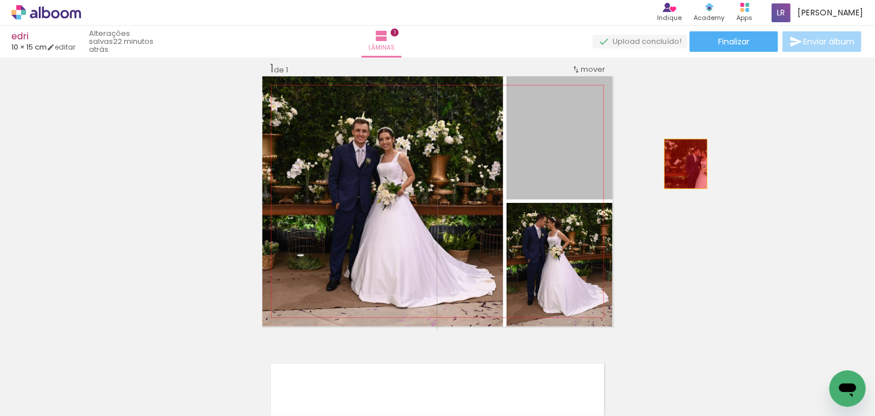
drag, startPoint x: 529, startPoint y: 158, endPoint x: 682, endPoint y: 164, distance: 152.4
click at [682, 164] on div "Inserir lâmina 1 de 1" at bounding box center [437, 326] width 875 height 558
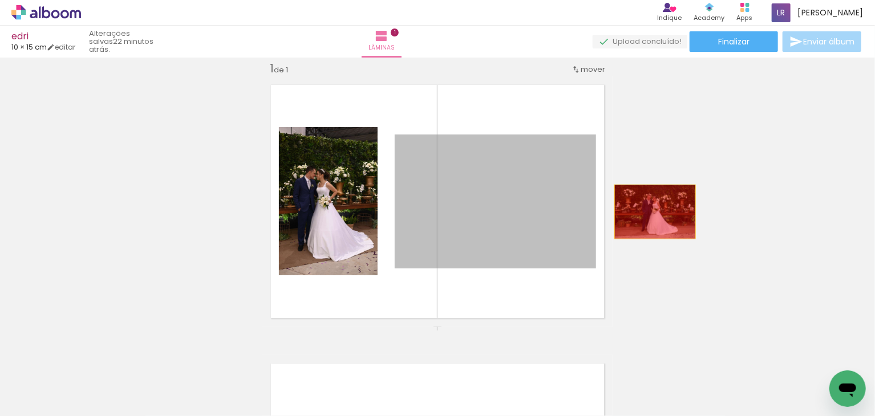
drag, startPoint x: 509, startPoint y: 214, endPoint x: 702, endPoint y: 210, distance: 192.8
click at [702, 210] on div "Inserir lâmina 1 de 1" at bounding box center [437, 326] width 875 height 558
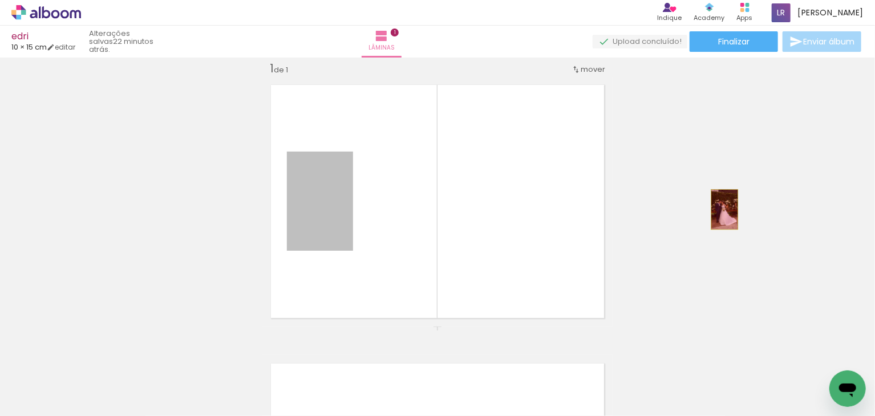
drag, startPoint x: 355, startPoint y: 230, endPoint x: 720, endPoint y: 209, distance: 365.7
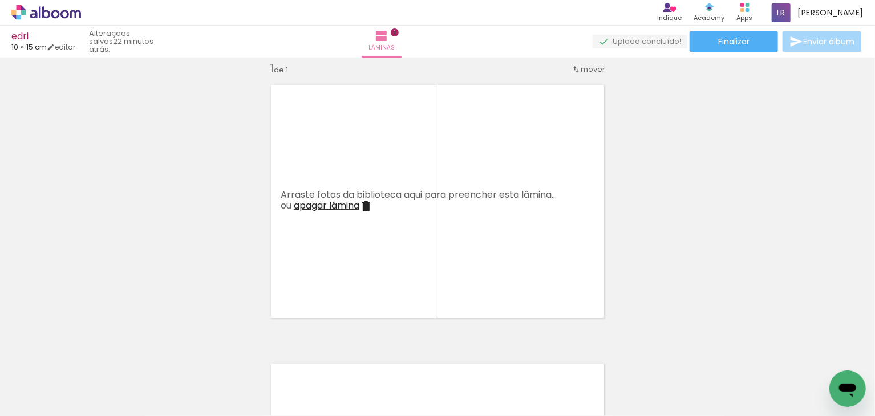
click at [159, 357] on iron-icon at bounding box center [153, 355] width 12 height 12
click at [95, 354] on iron-icon at bounding box center [89, 355] width 12 height 12
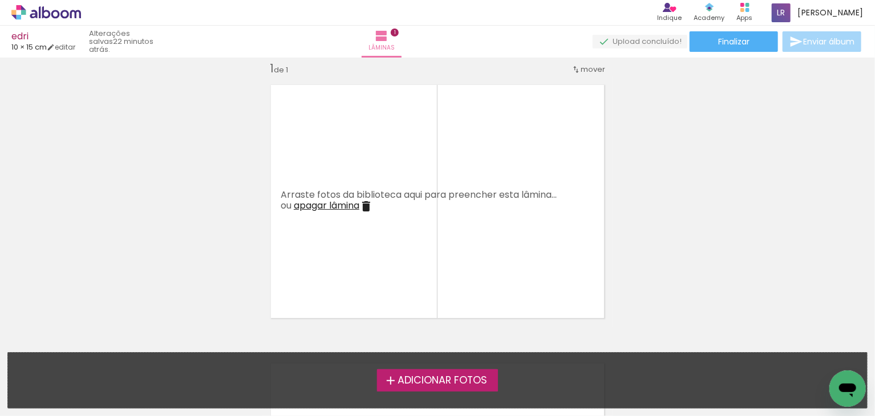
click at [408, 381] on span "Adicionar Fotos" at bounding box center [443, 381] width 90 height 10
click at [0, 0] on input "file" at bounding box center [0, 0] width 0 height 0
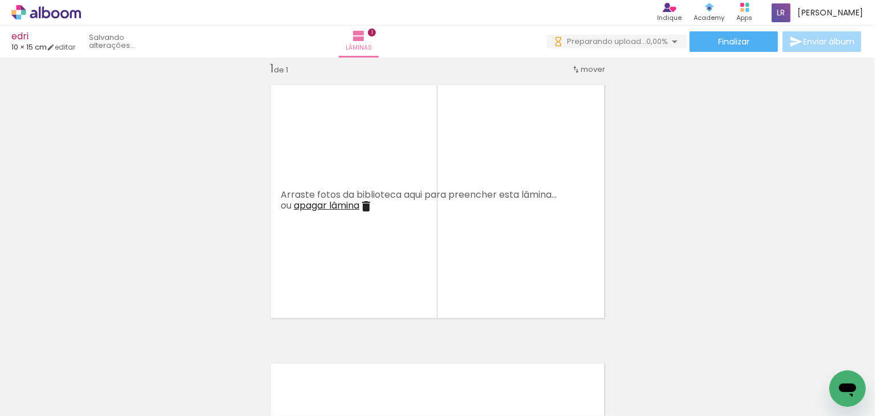
scroll to position [0, 0]
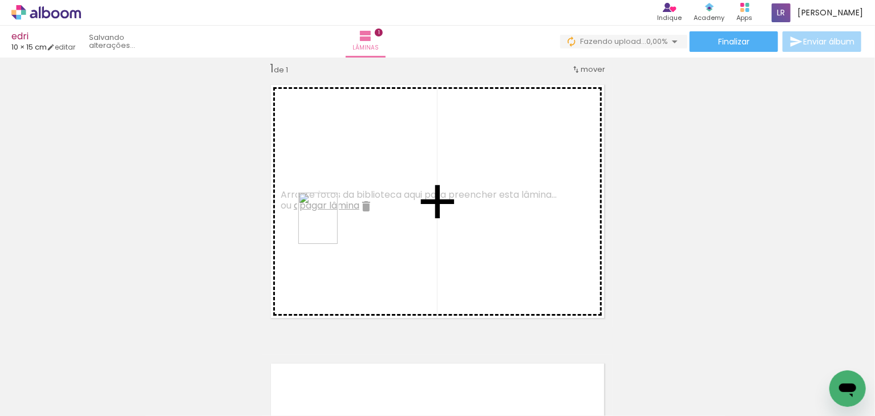
drag, startPoint x: 241, startPoint y: 382, endPoint x: 333, endPoint y: 227, distance: 179.5
click at [333, 227] on quentale-workspace at bounding box center [437, 208] width 875 height 416
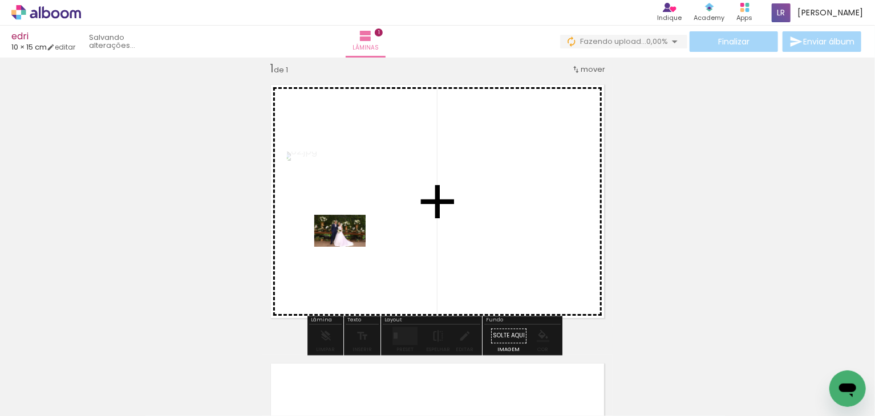
drag, startPoint x: 178, startPoint y: 375, endPoint x: 349, endPoint y: 249, distance: 211.8
click at [349, 249] on quentale-workspace at bounding box center [437, 208] width 875 height 416
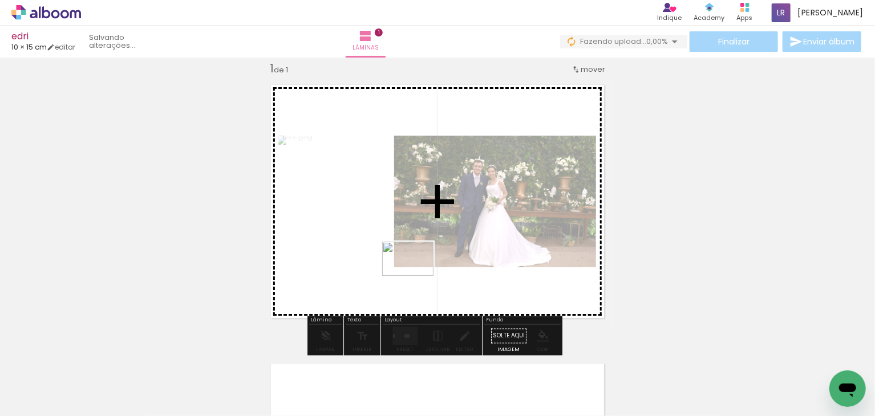
drag, startPoint x: 126, startPoint y: 384, endPoint x: 416, endPoint y: 276, distance: 310.3
click at [416, 276] on quentale-workspace at bounding box center [437, 208] width 875 height 416
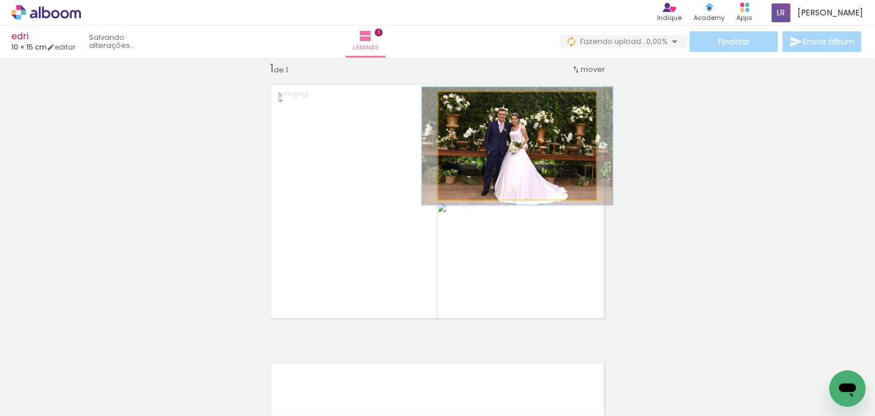
type paper-slider "110"
click at [467, 106] on div at bounding box center [469, 104] width 10 height 10
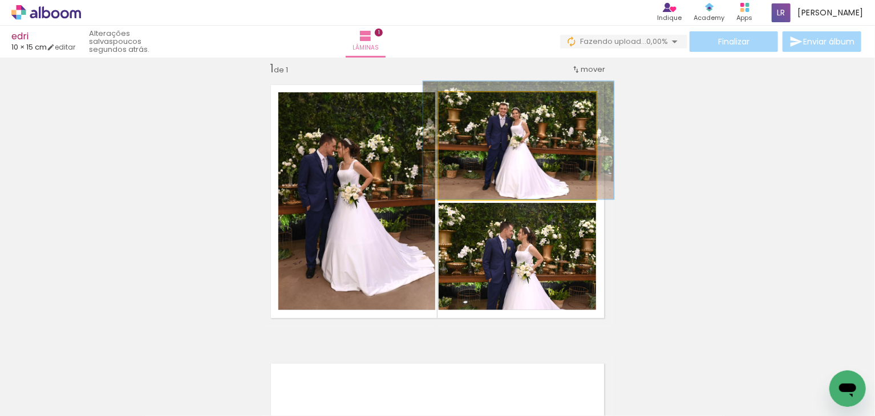
drag, startPoint x: 532, startPoint y: 146, endPoint x: 533, endPoint y: 137, distance: 9.2
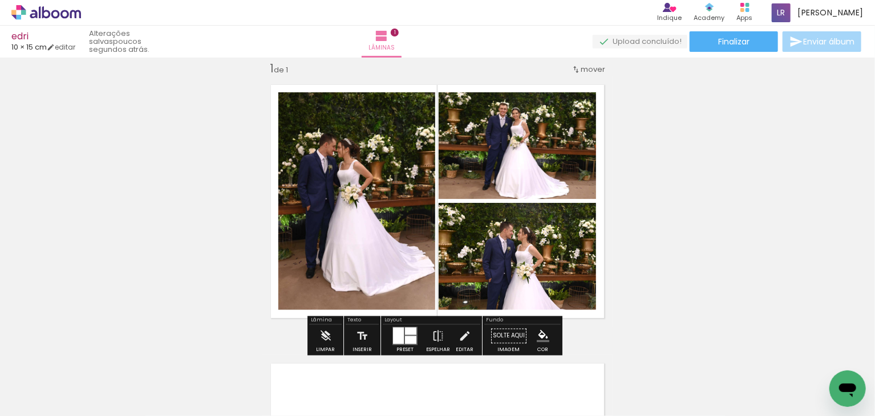
click at [513, 274] on quentale-photo at bounding box center [517, 256] width 157 height 107
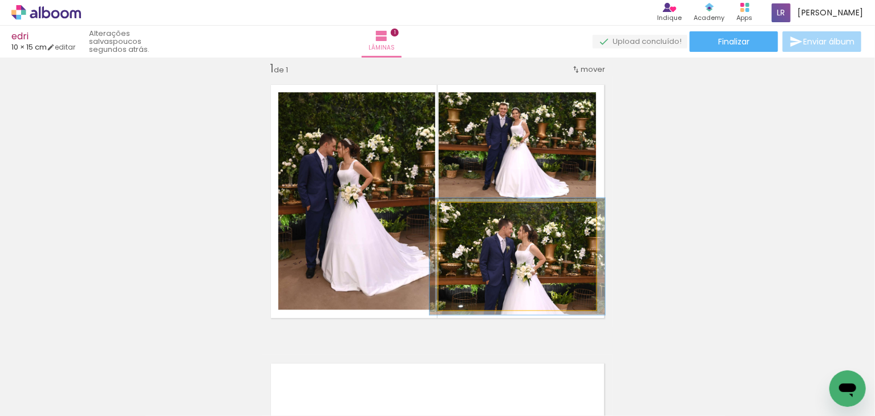
type paper-slider "109"
click at [466, 215] on div at bounding box center [469, 215] width 10 height 10
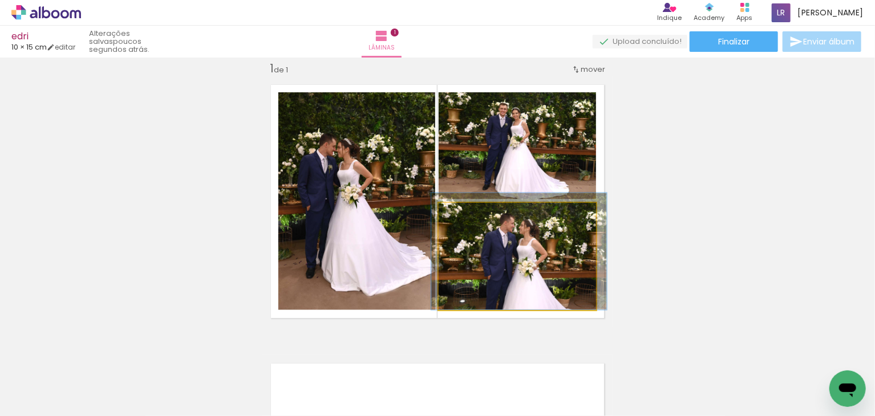
drag, startPoint x: 527, startPoint y: 285, endPoint x: 525, endPoint y: 277, distance: 8.7
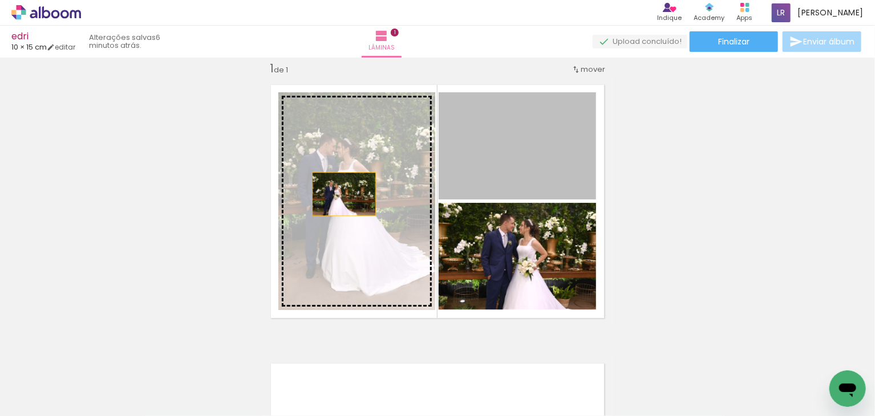
drag, startPoint x: 507, startPoint y: 155, endPoint x: 341, endPoint y: 194, distance: 170.6
click at [0, 0] on slot at bounding box center [0, 0] width 0 height 0
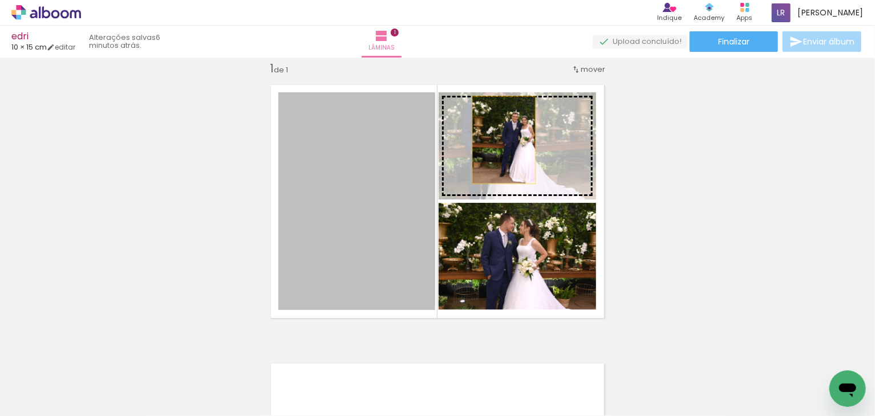
drag, startPoint x: 375, startPoint y: 181, endPoint x: 500, endPoint y: 140, distance: 131.5
click at [0, 0] on slot at bounding box center [0, 0] width 0 height 0
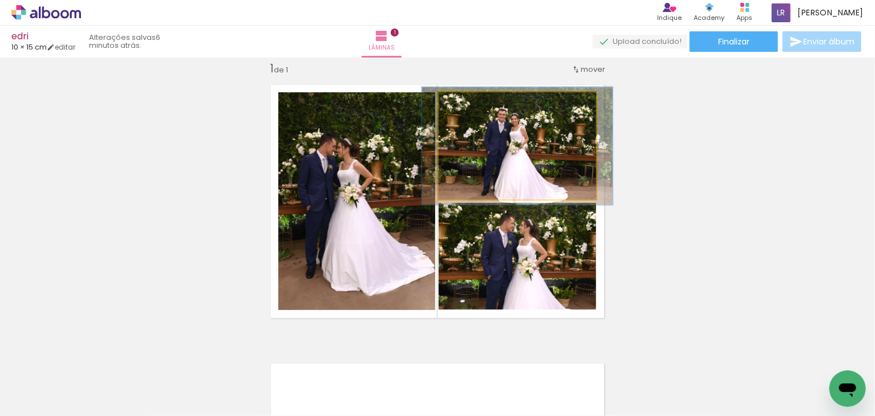
click at [465, 104] on div at bounding box center [469, 104] width 10 height 10
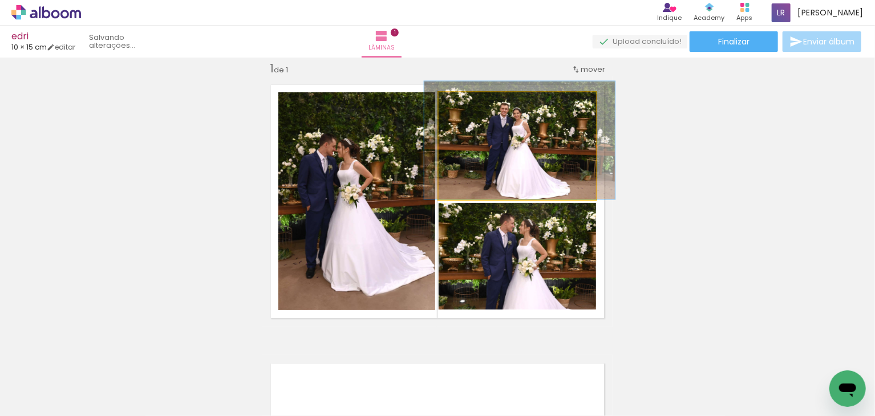
drag, startPoint x: 513, startPoint y: 138, endPoint x: 516, endPoint y: 129, distance: 8.9
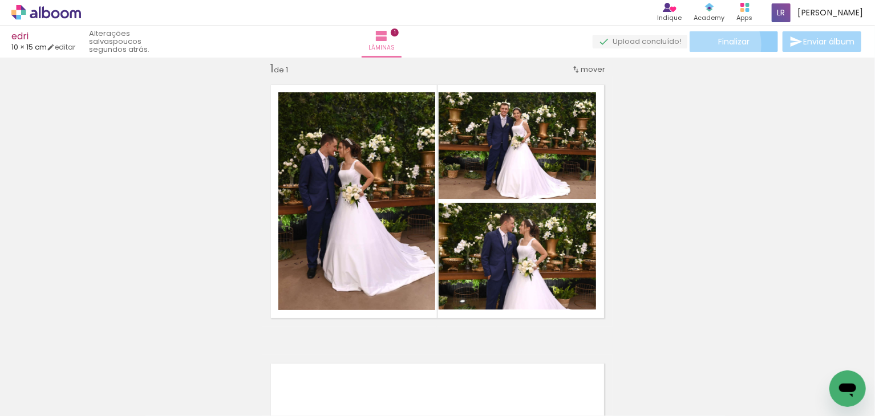
click at [705, 44] on paper-button "Finalizar" at bounding box center [734, 41] width 88 height 21
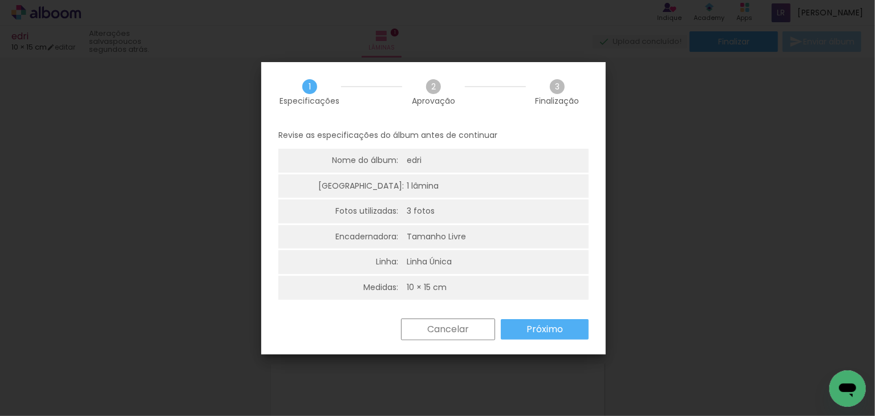
click at [0, 0] on slot "Próximo" at bounding box center [0, 0] width 0 height 0
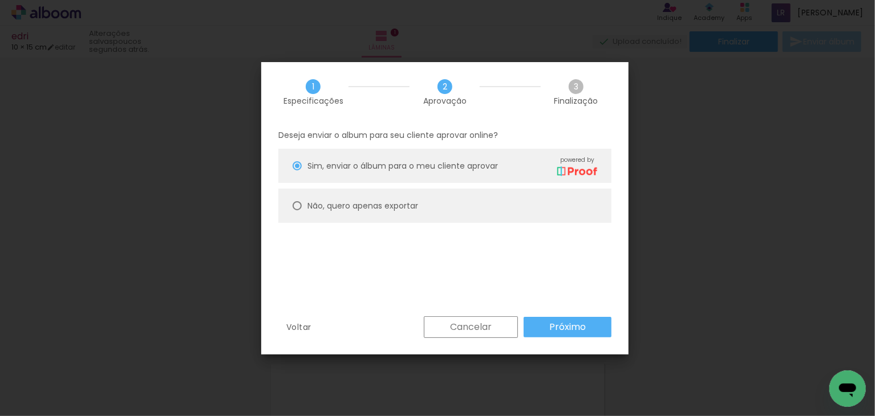
click at [436, 212] on paper-radio-button "Não, quero apenas exportar" at bounding box center [444, 206] width 333 height 34
type paper-radio-button "on"
click at [0, 0] on slot "Próximo" at bounding box center [0, 0] width 0 height 0
type input "Alta, 300 DPI"
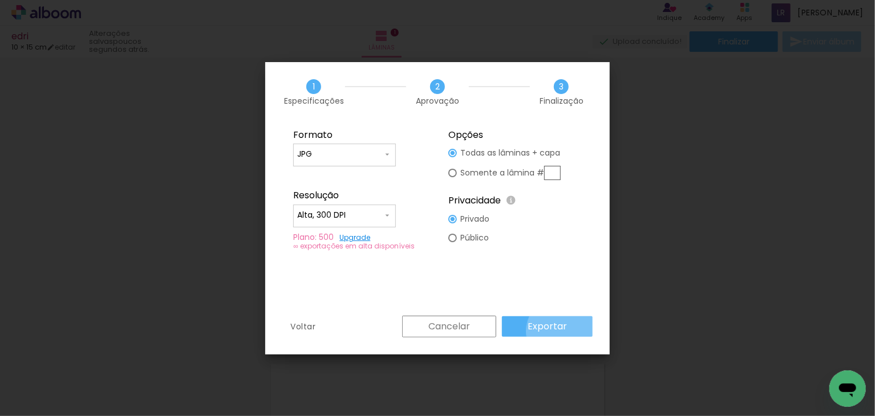
click at [0, 0] on slot "Exportar" at bounding box center [0, 0] width 0 height 0
